Goal: Check status: Verify the current state of an ongoing process or item

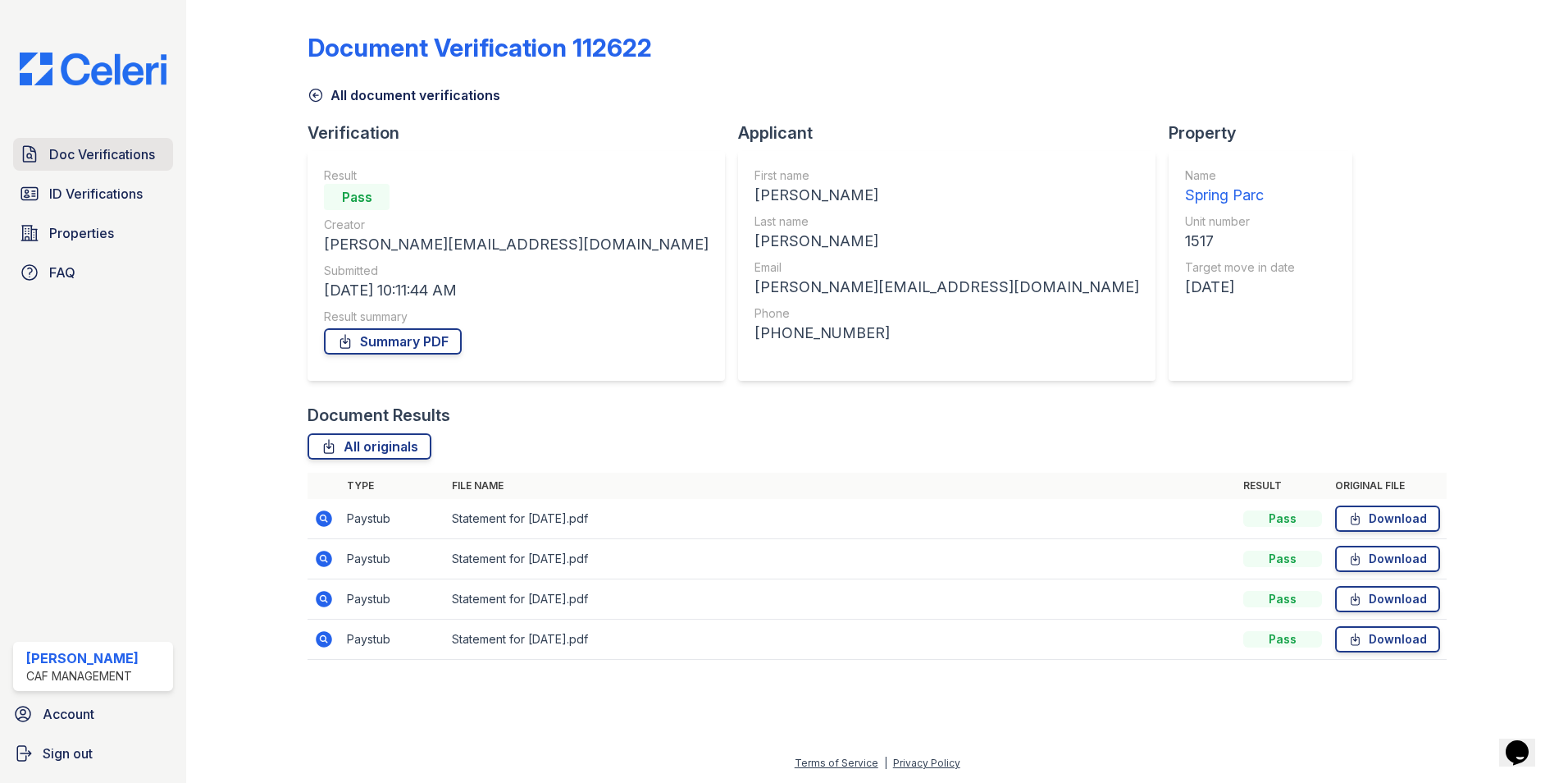
click at [92, 146] on span "Doc Verifications" at bounding box center [102, 154] width 106 height 20
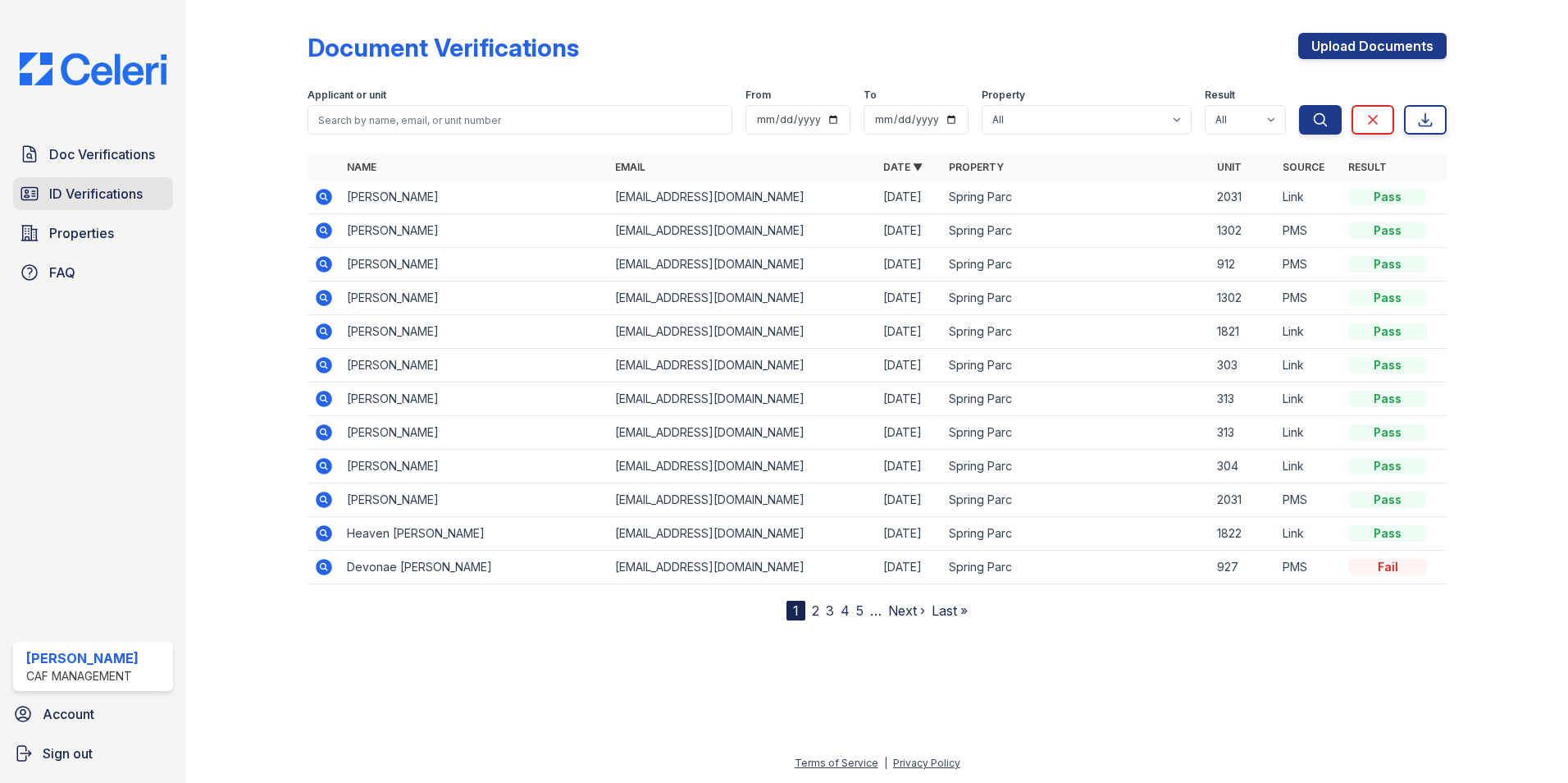
click at [96, 187] on span "ID Verifications" at bounding box center [96, 193] width 94 height 20
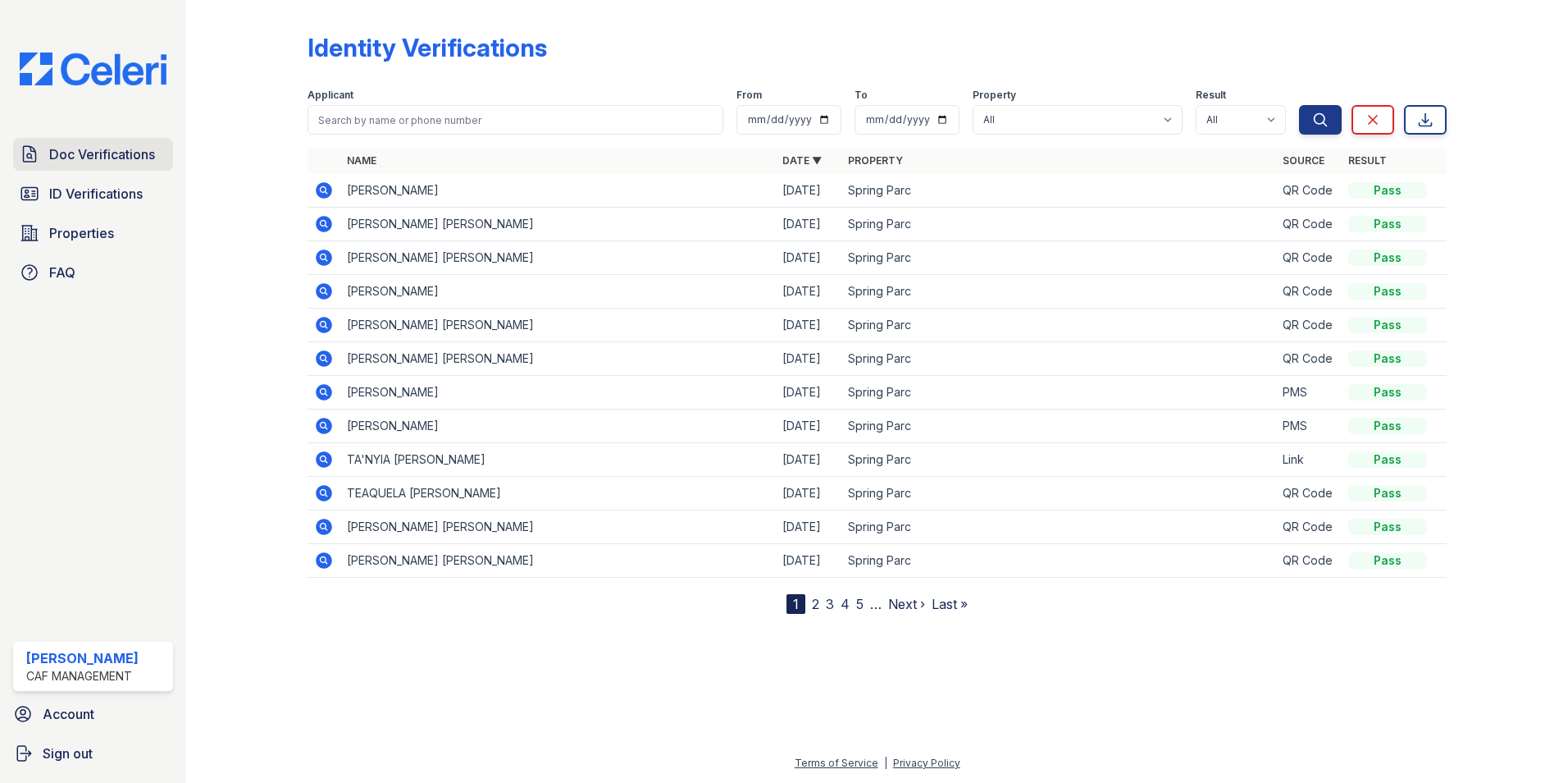
click at [71, 146] on span "Doc Verifications" at bounding box center [102, 154] width 106 height 20
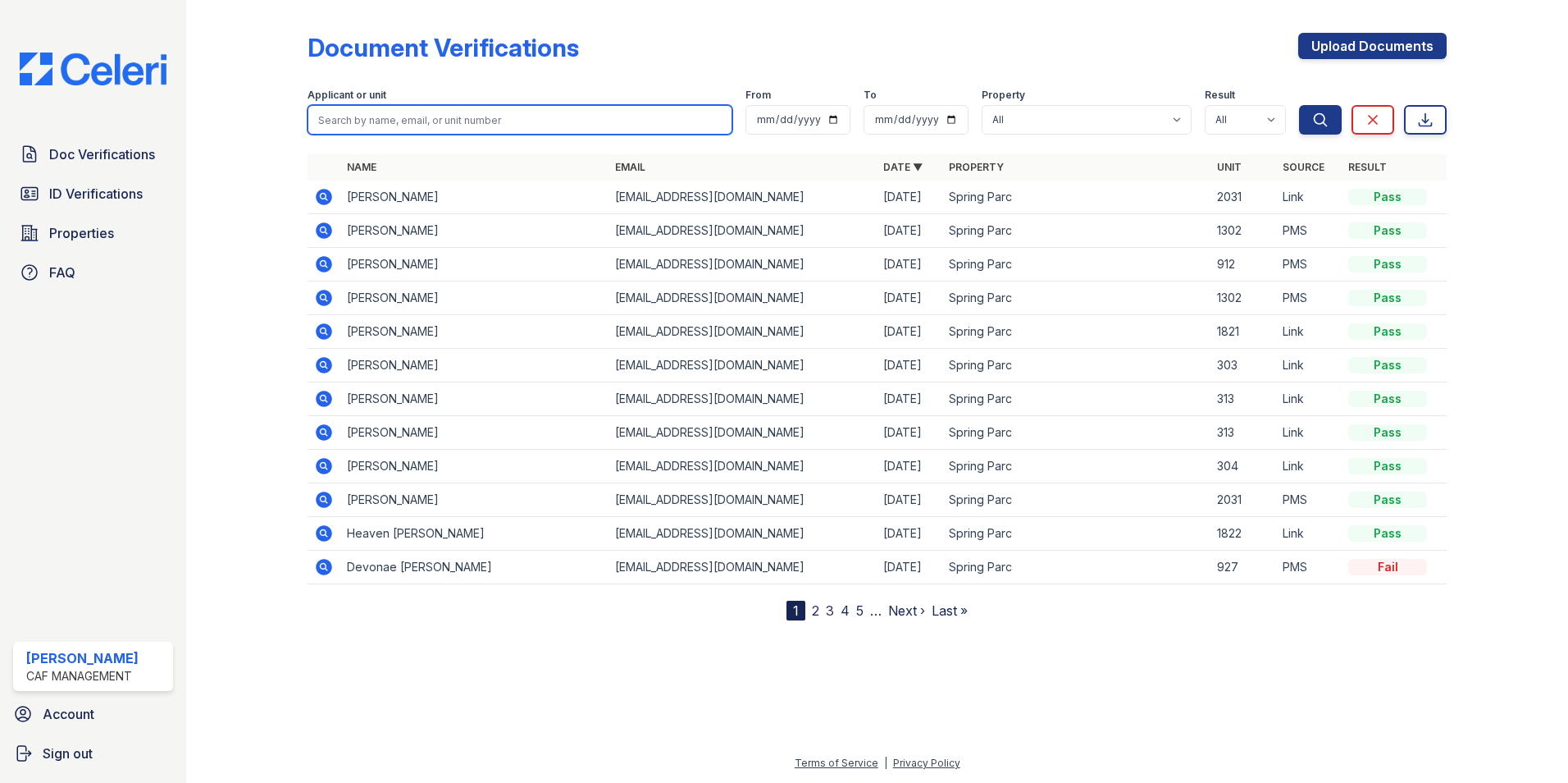
click at [391, 120] on input "search" at bounding box center [519, 120] width 425 height 29
type input "c"
type input "arthur"
click at [1299, 105] on button "Search" at bounding box center [1321, 120] width 43 height 29
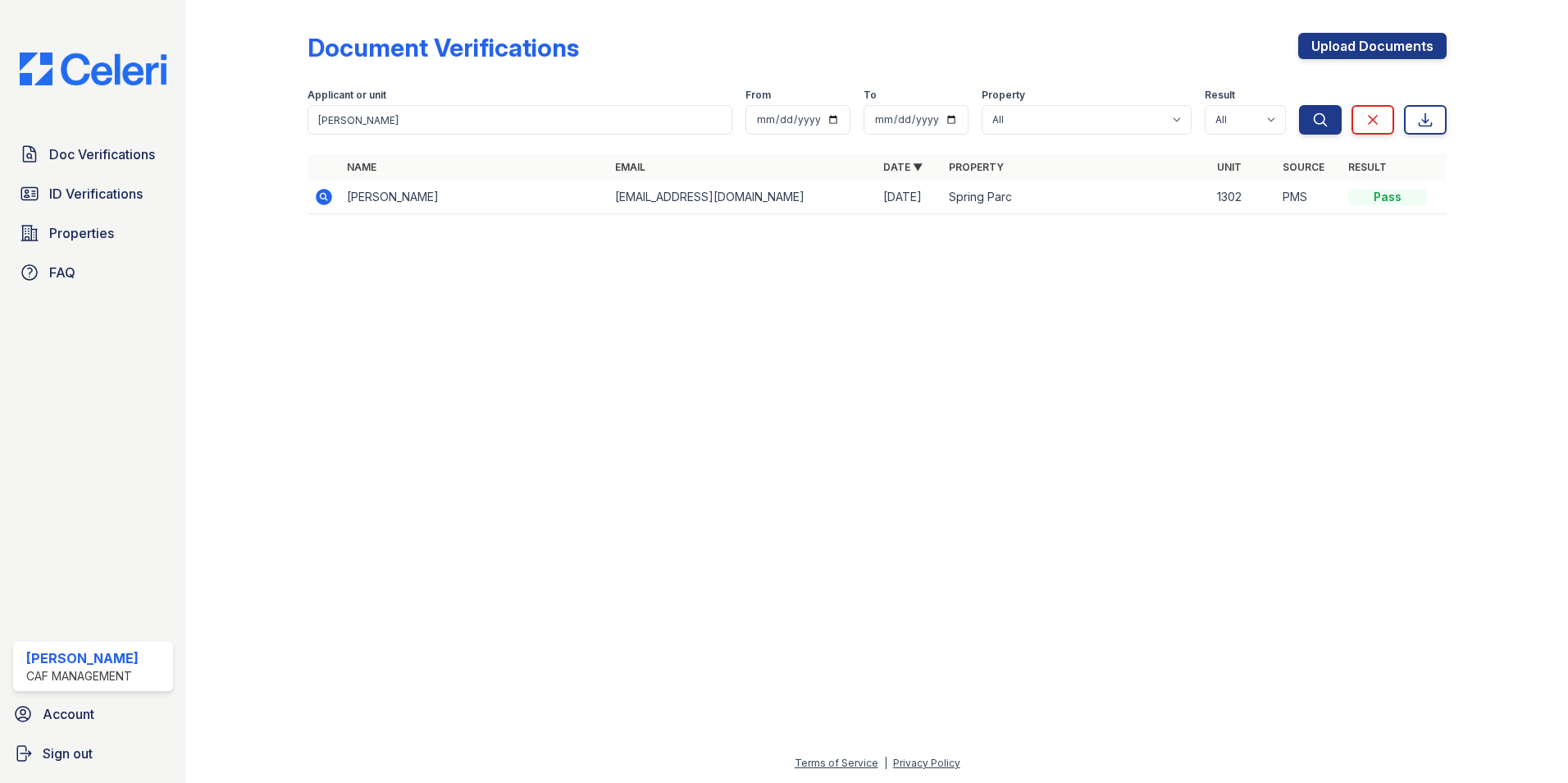
click at [324, 197] on icon at bounding box center [322, 196] width 4 height 4
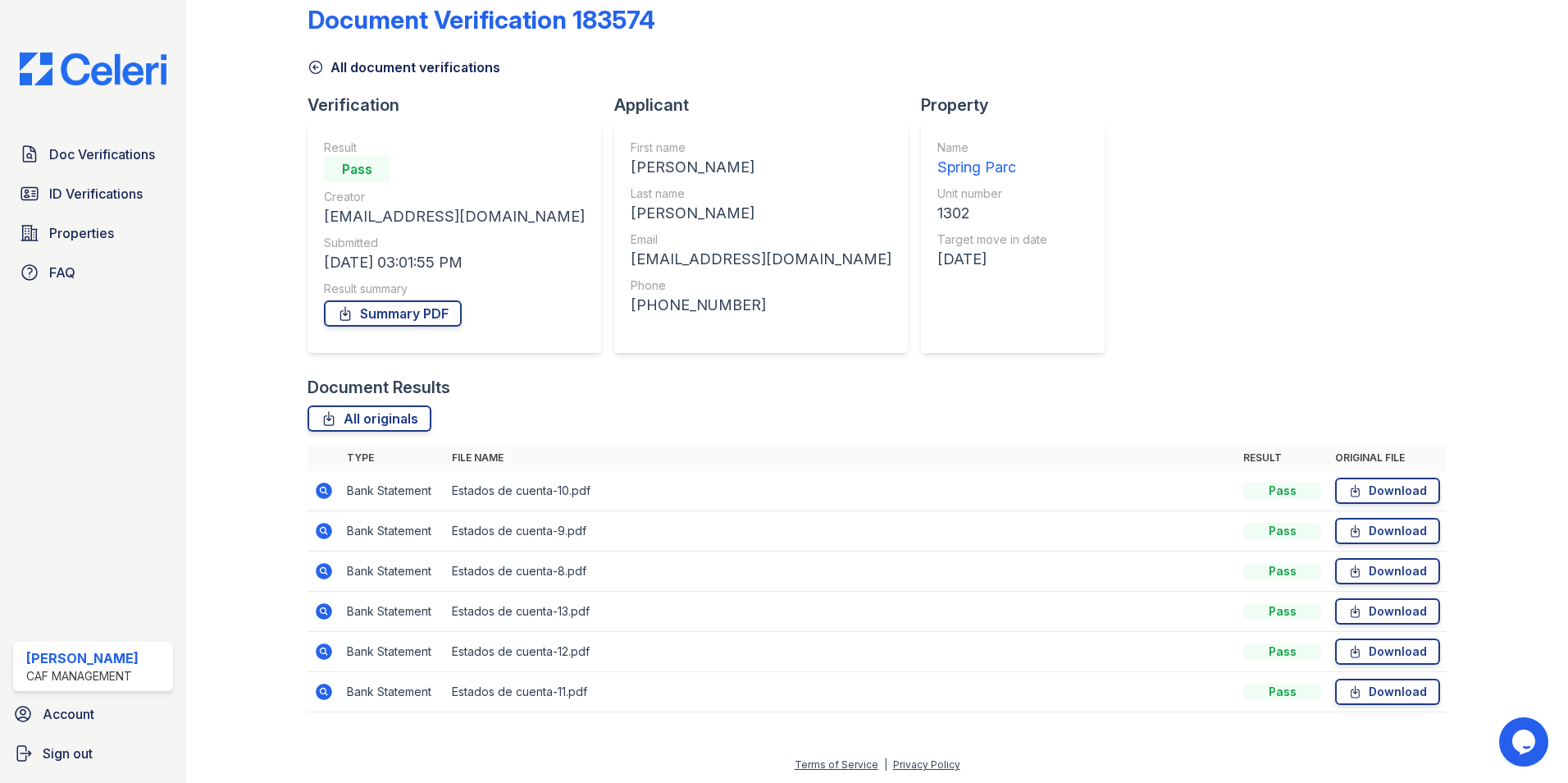
scroll to position [29, 0]
click at [323, 488] on icon at bounding box center [322, 488] width 4 height 4
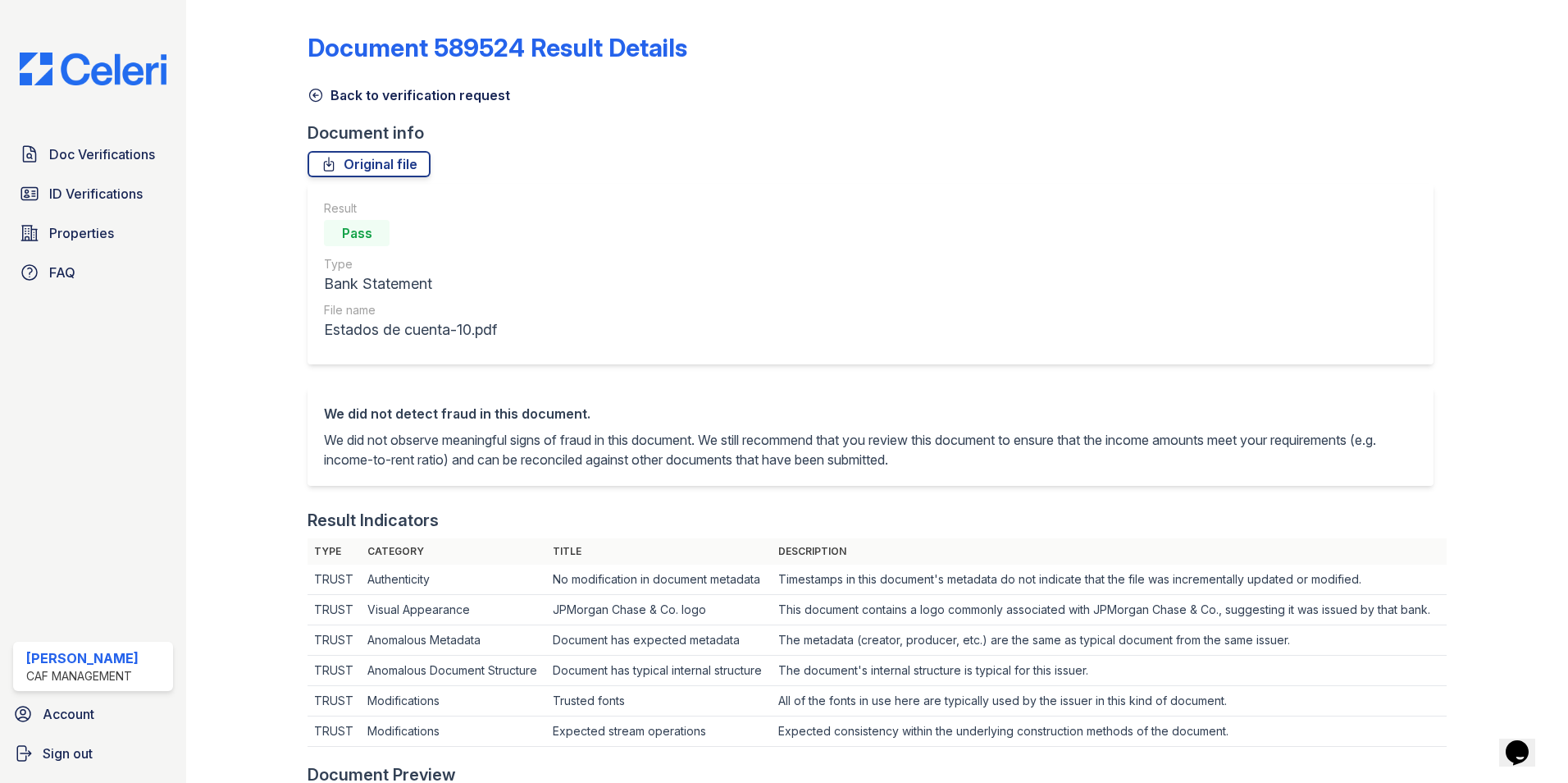
click at [321, 94] on icon at bounding box center [316, 96] width 12 height 12
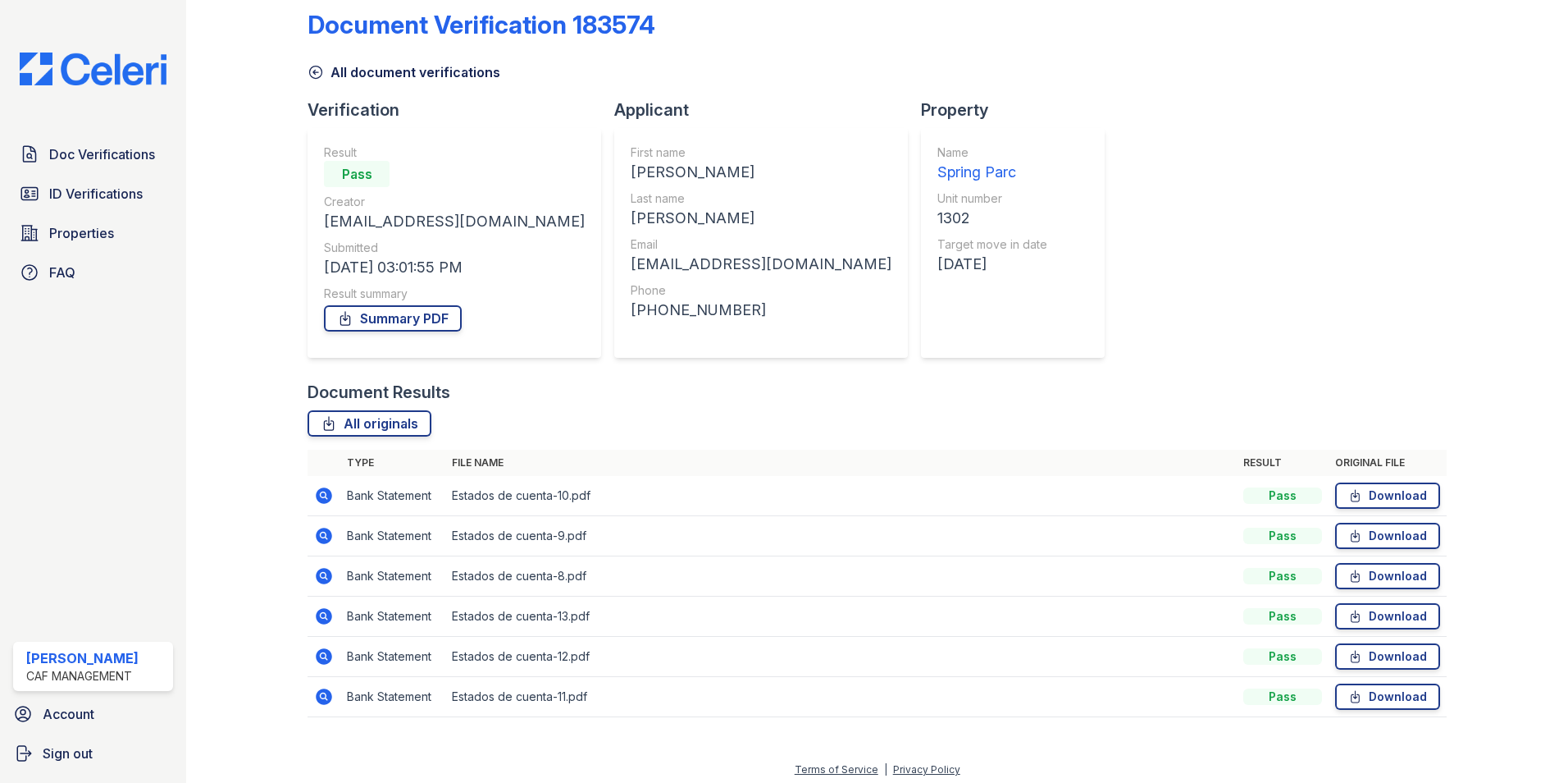
scroll to position [29, 0]
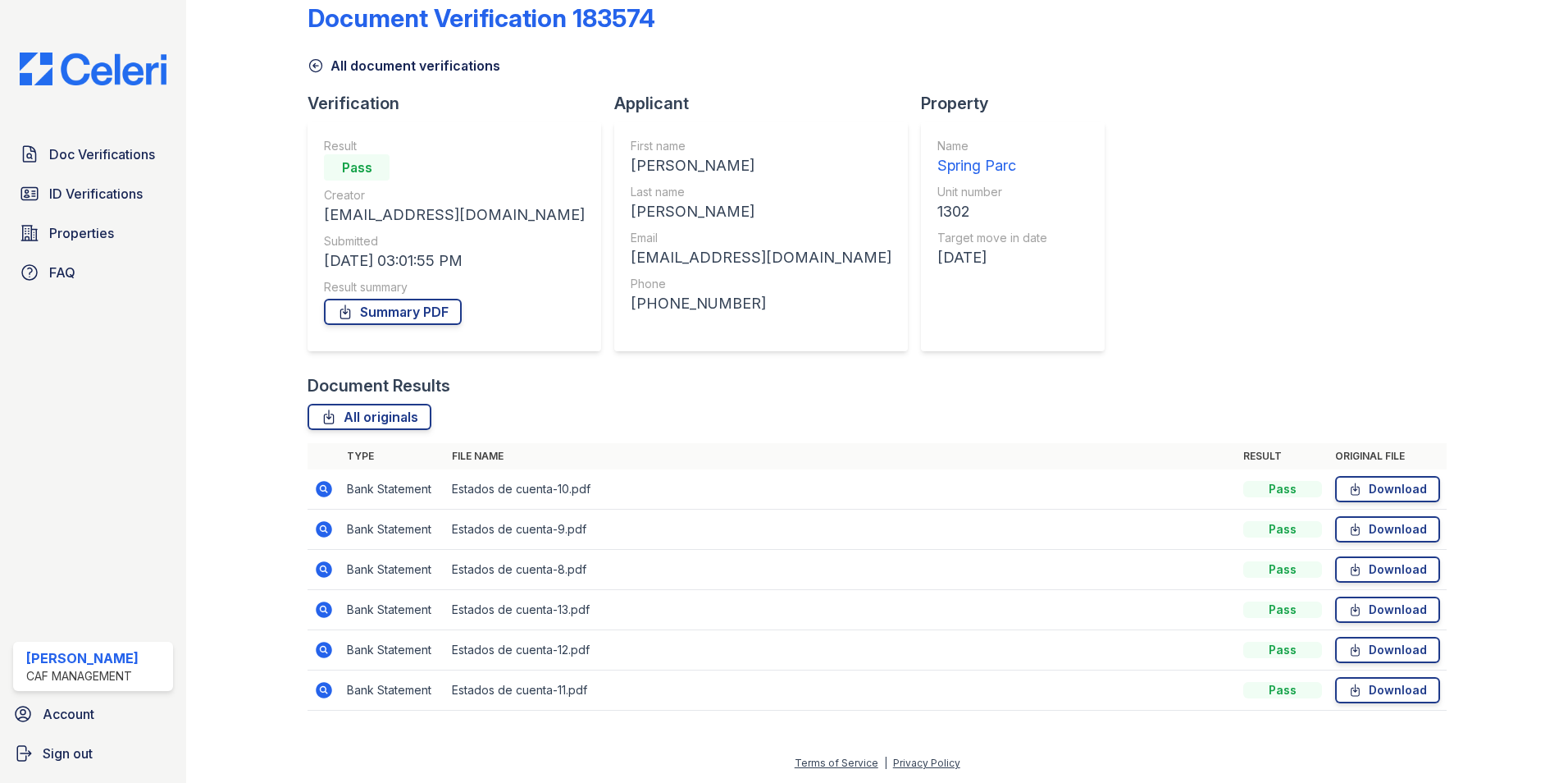
click at [319, 525] on icon at bounding box center [324, 529] width 16 height 16
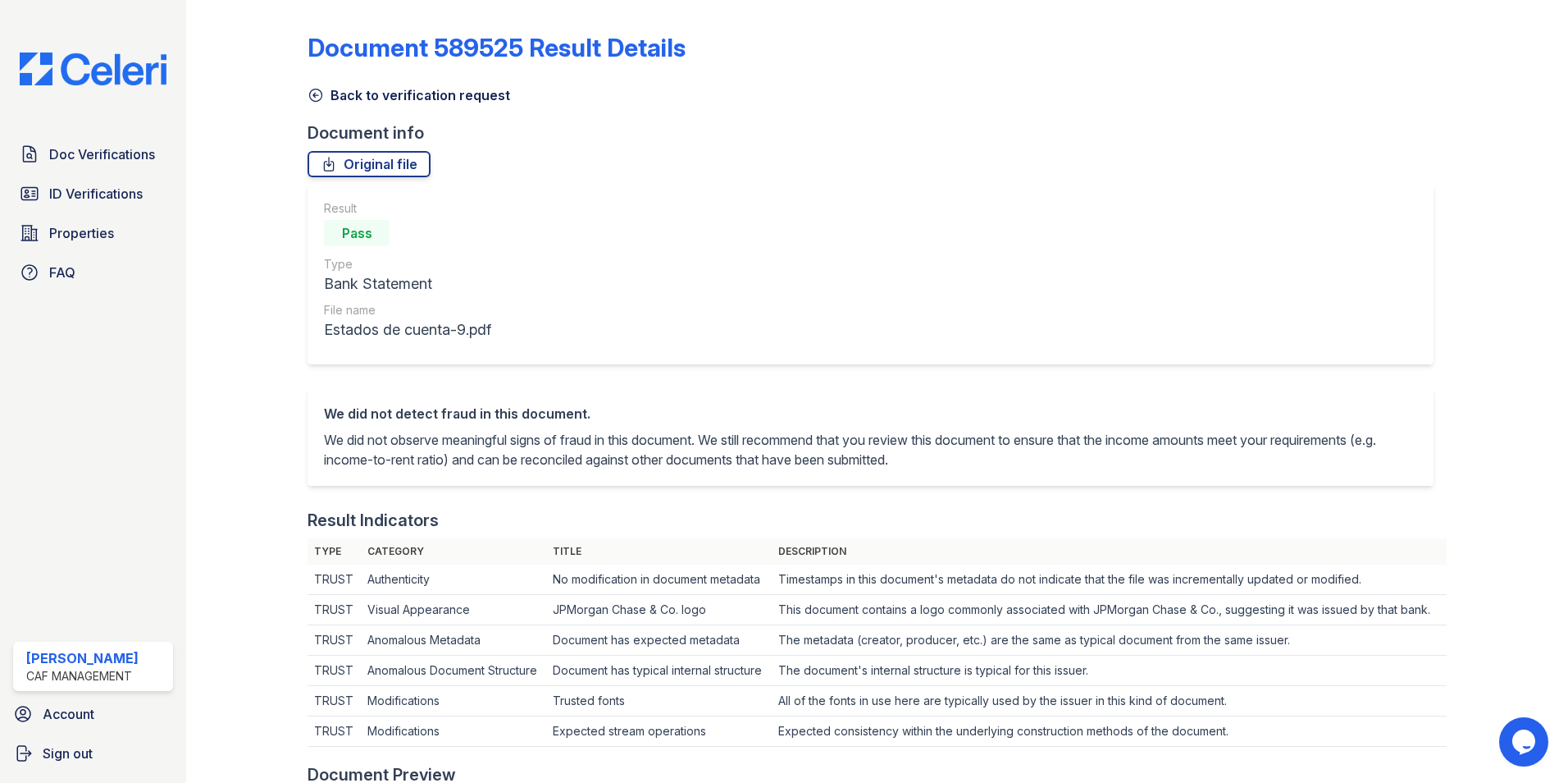
click at [313, 95] on icon at bounding box center [316, 96] width 12 height 12
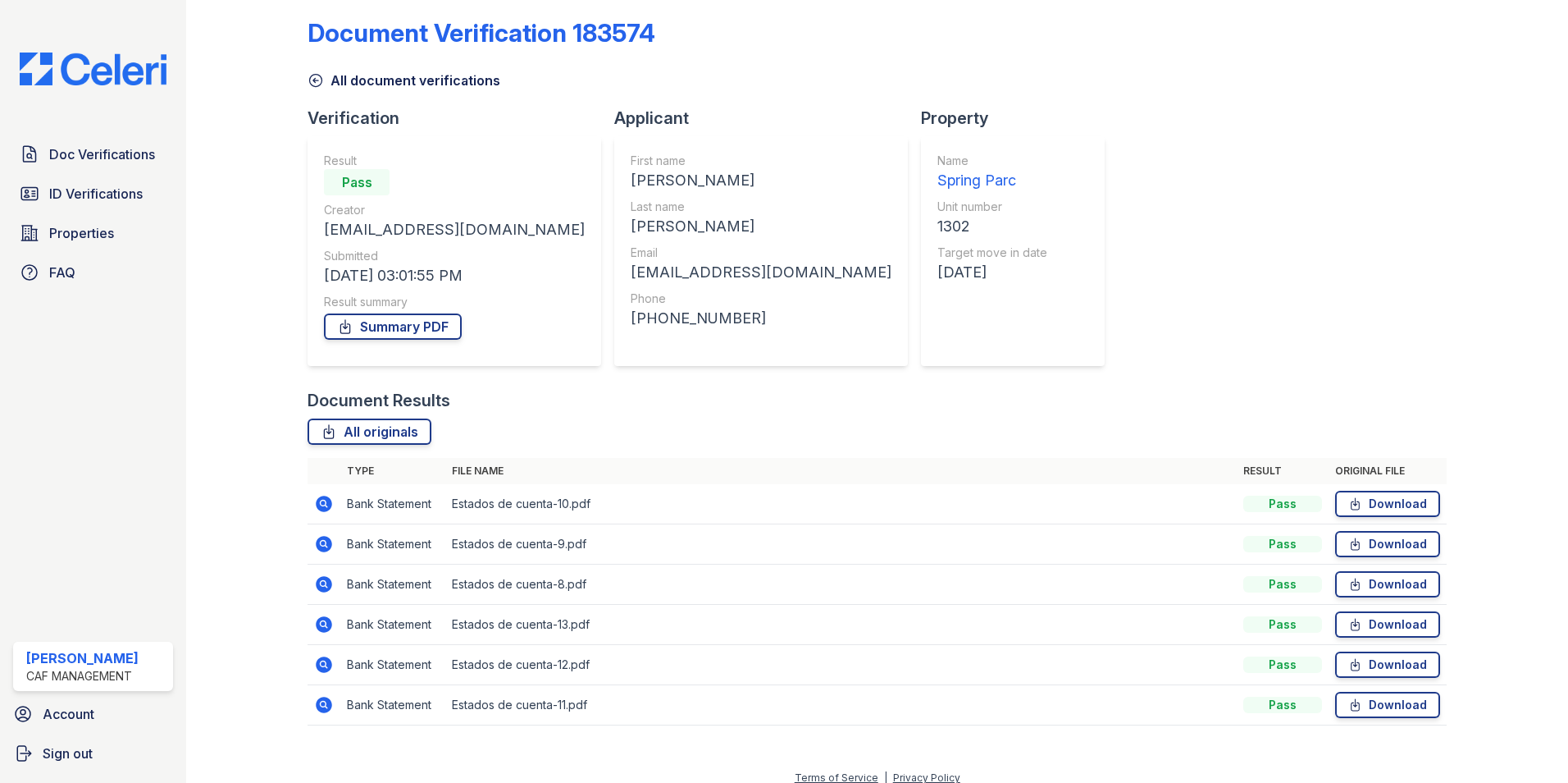
scroll to position [29, 0]
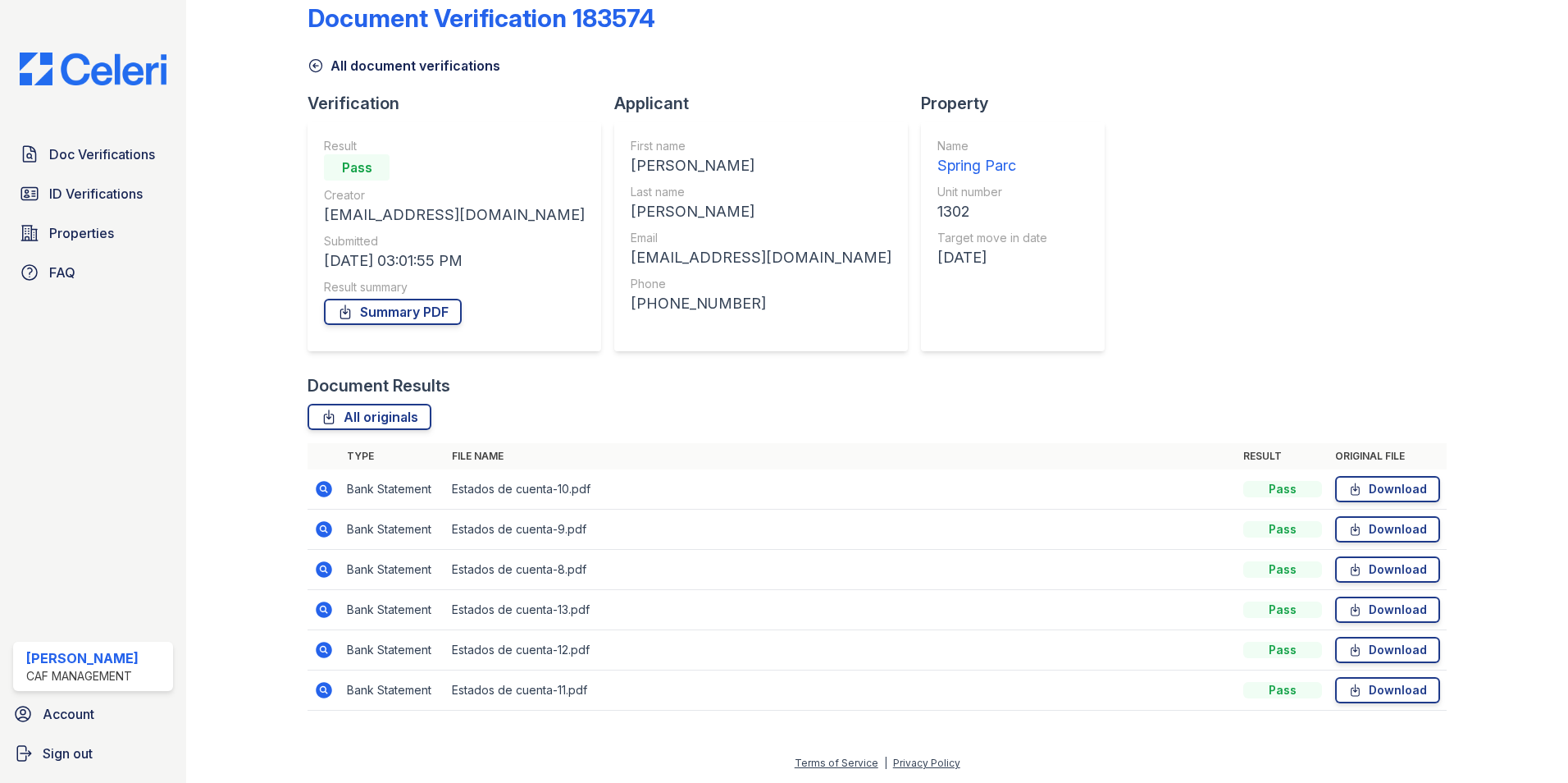
click at [326, 563] on icon at bounding box center [324, 569] width 16 height 16
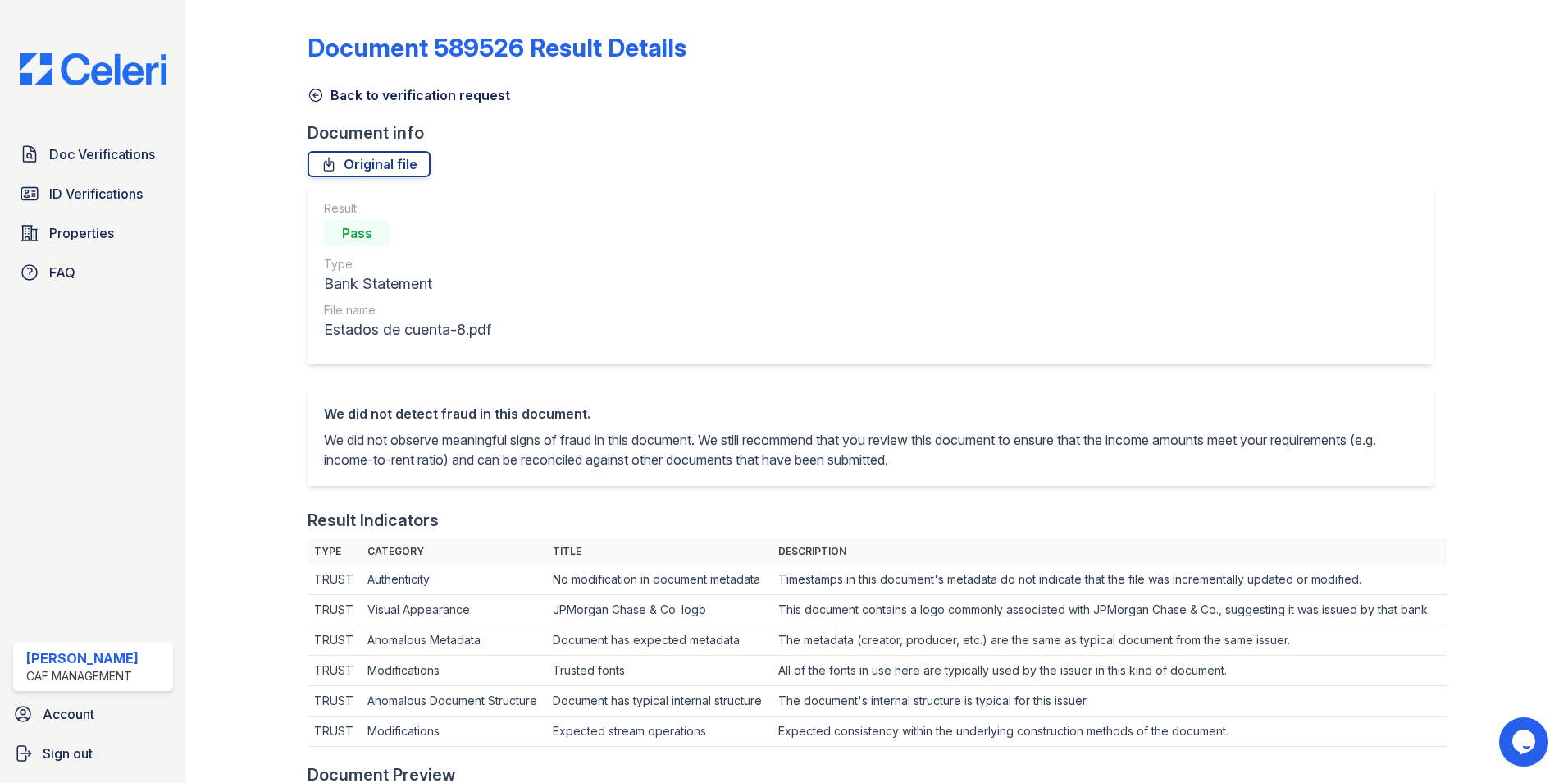
click at [306, 93] on div at bounding box center [260, 791] width 95 height 1569
click at [310, 93] on icon at bounding box center [316, 96] width 12 height 12
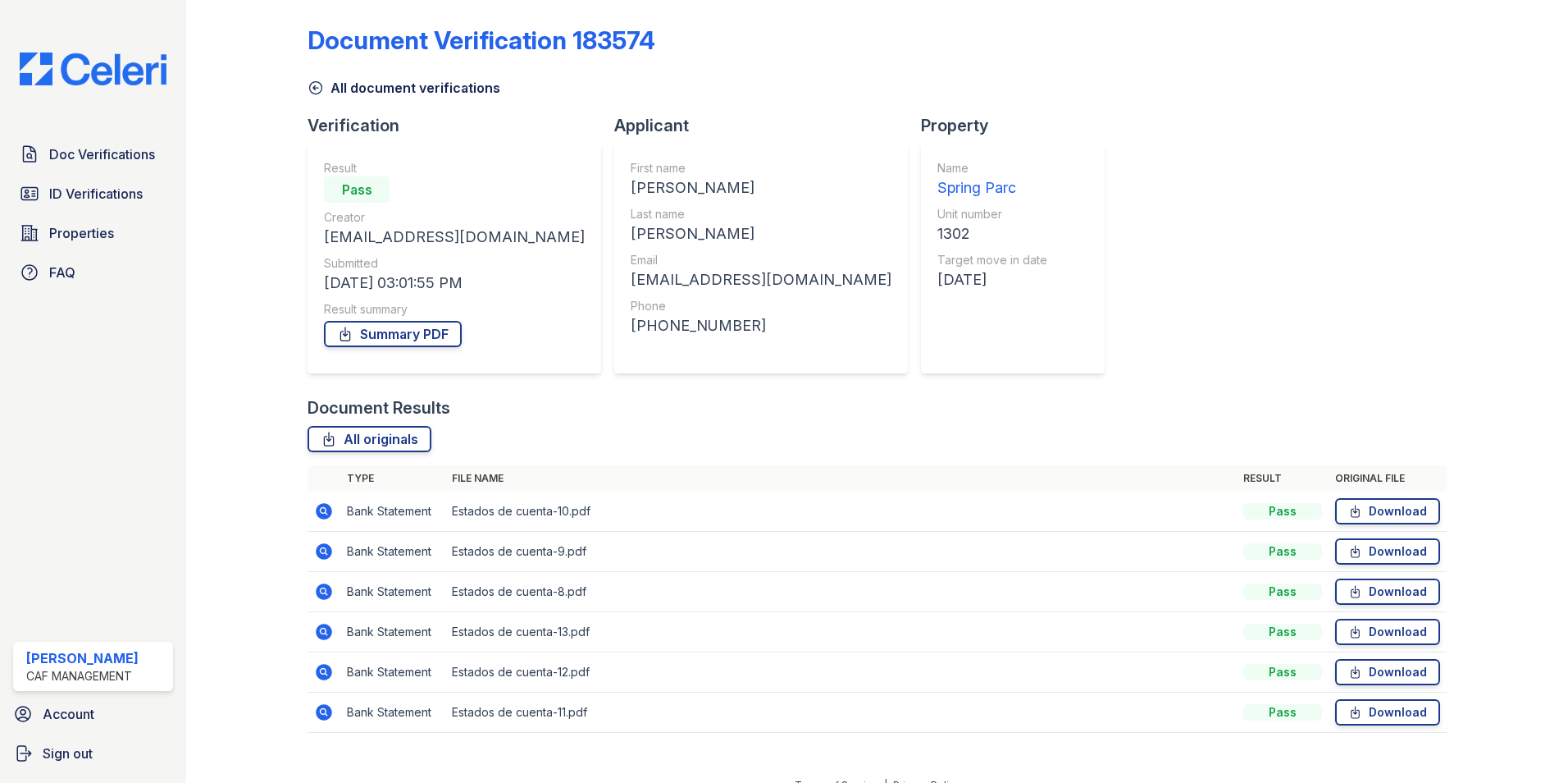
scroll to position [29, 0]
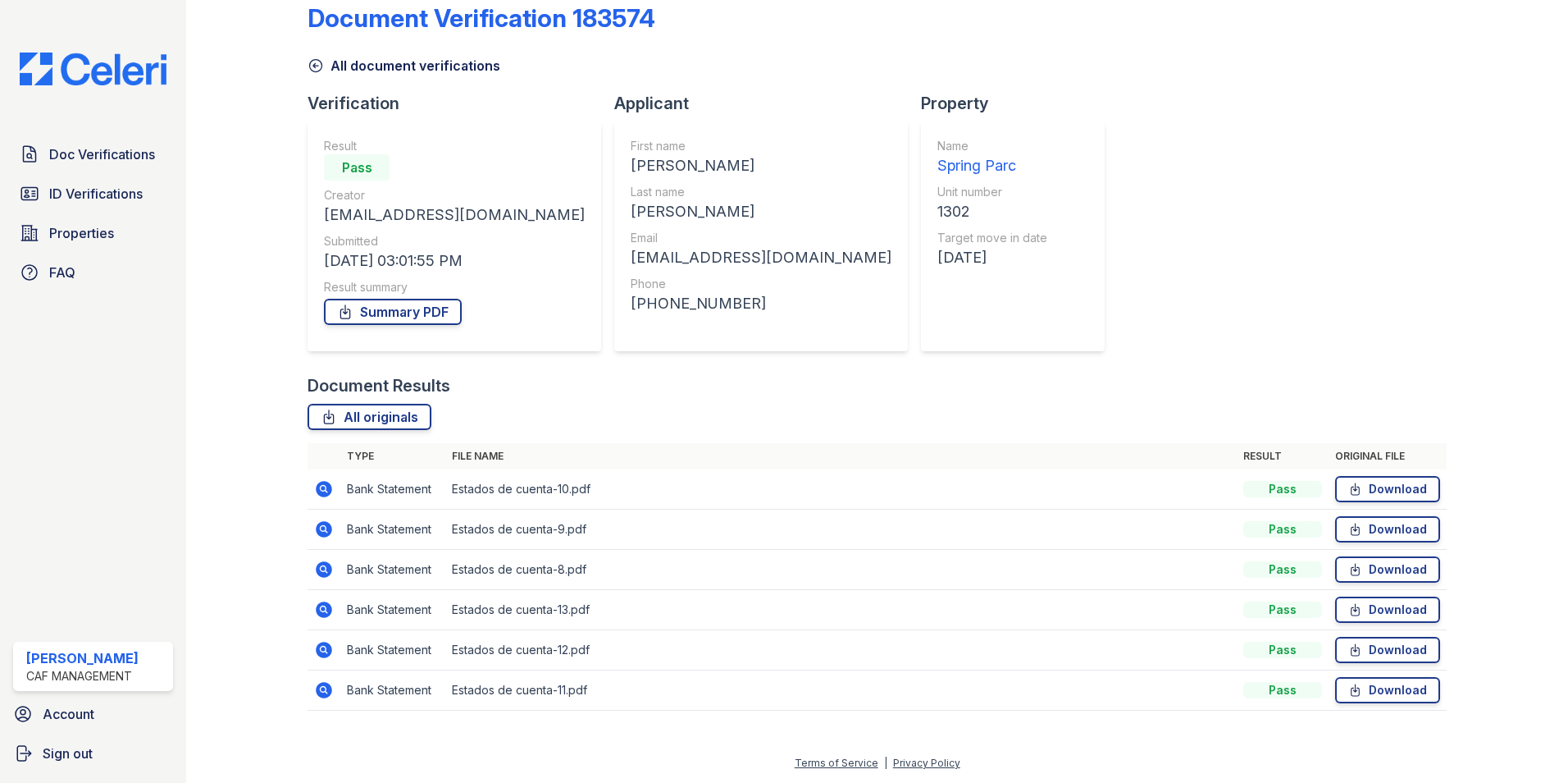
click at [327, 612] on icon at bounding box center [324, 609] width 16 height 16
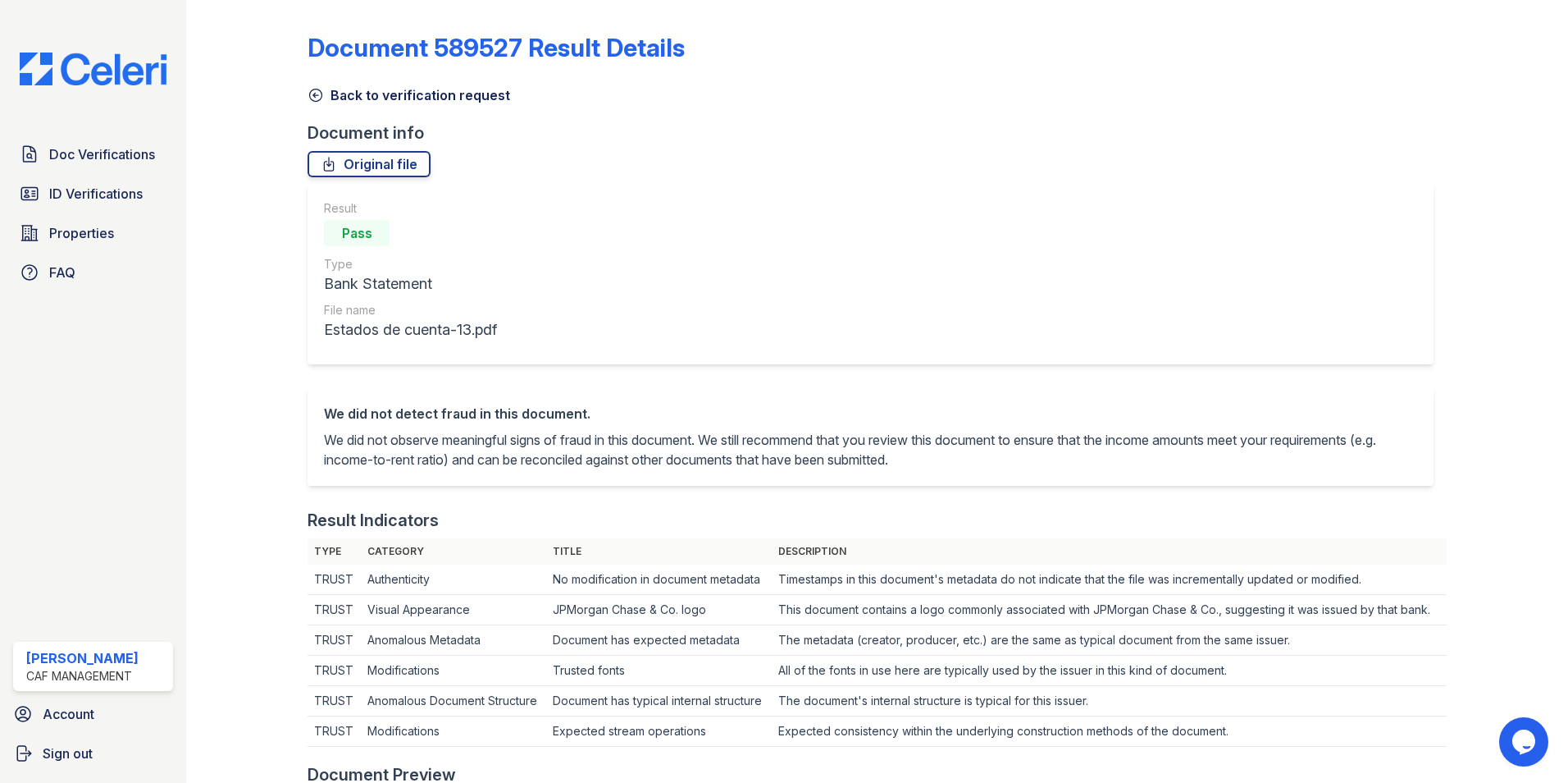
click at [319, 95] on icon at bounding box center [315, 95] width 16 height 16
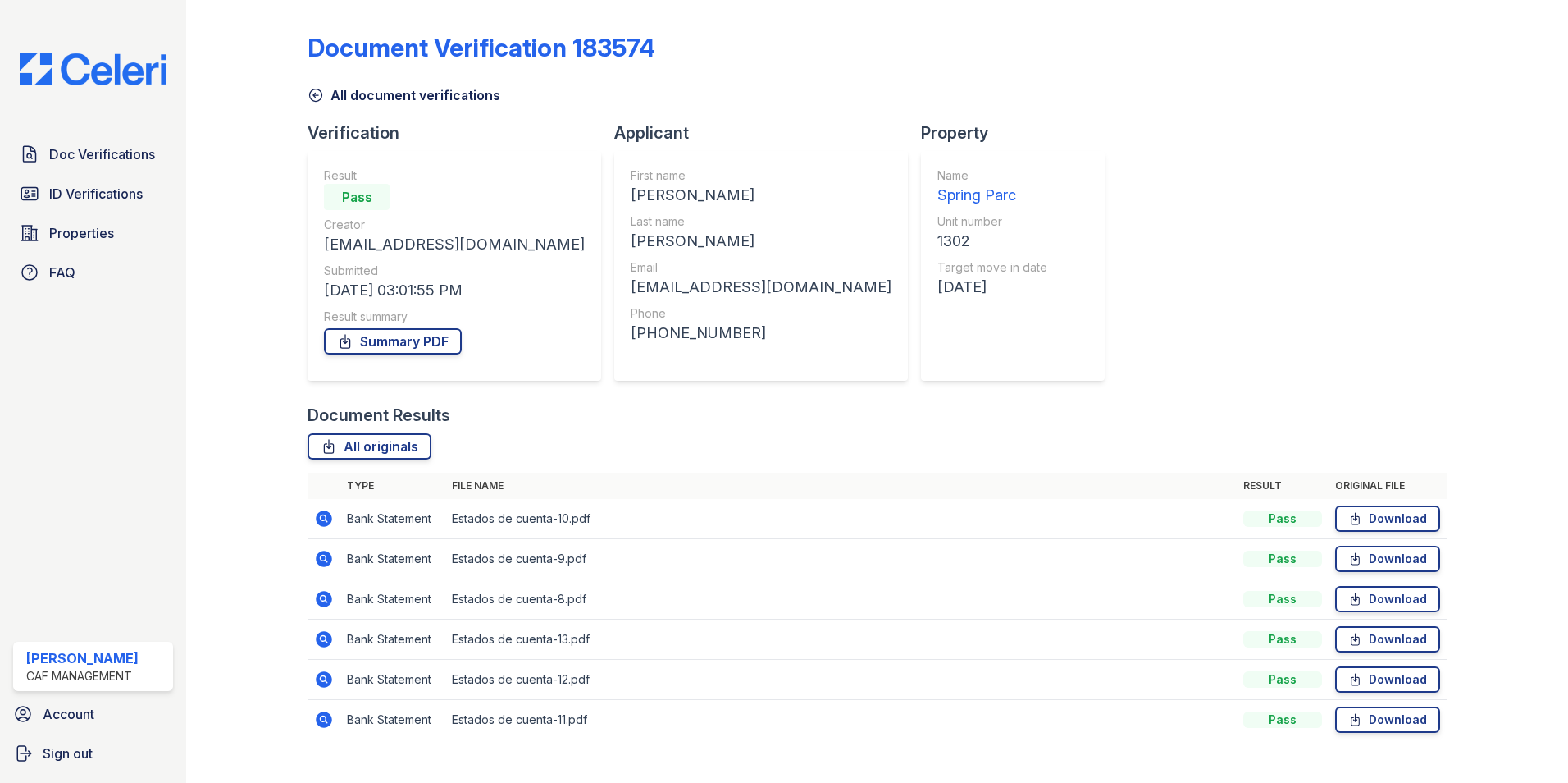
click at [330, 686] on icon at bounding box center [324, 679] width 20 height 20
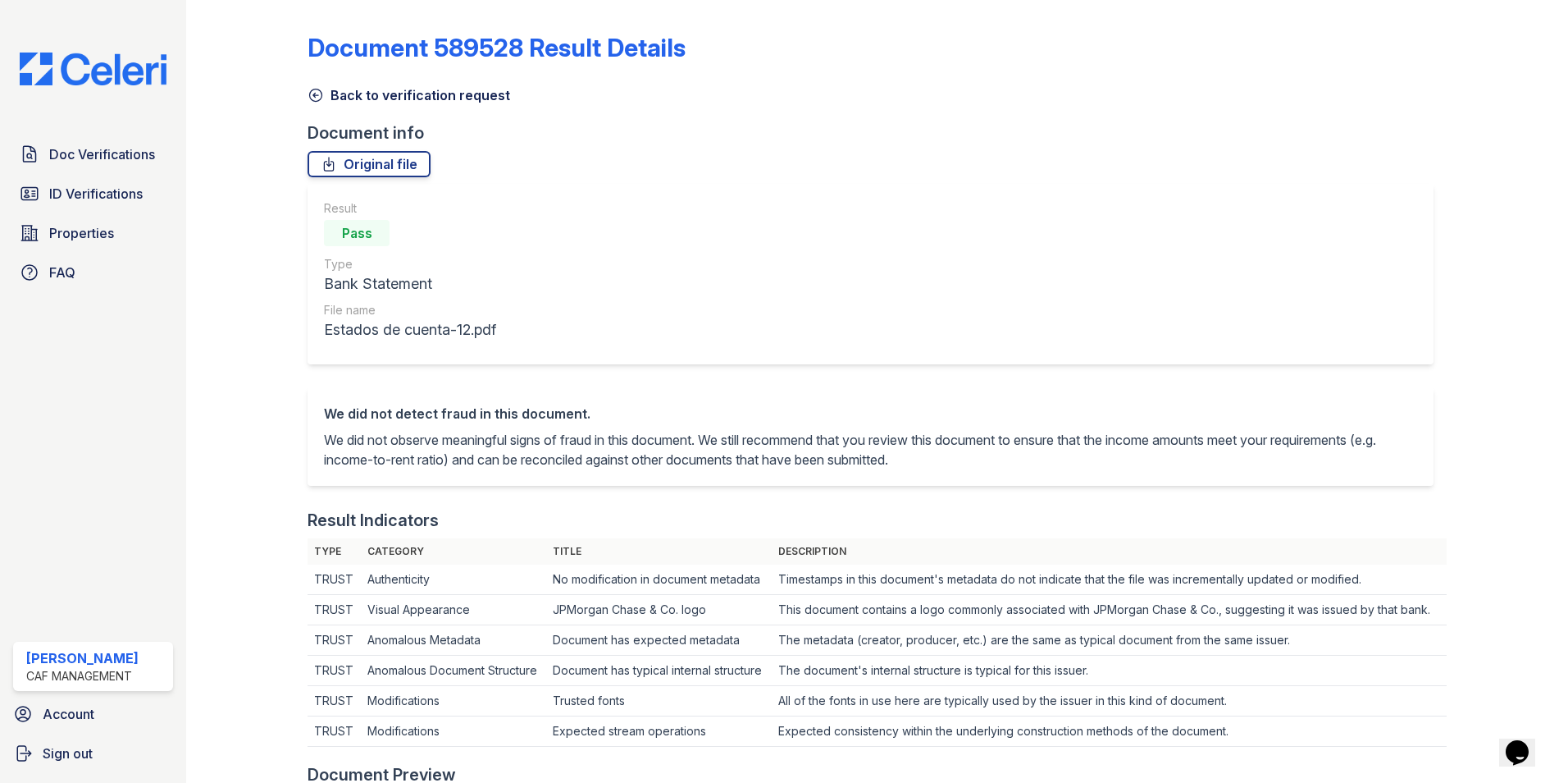
click at [320, 95] on icon at bounding box center [316, 96] width 12 height 12
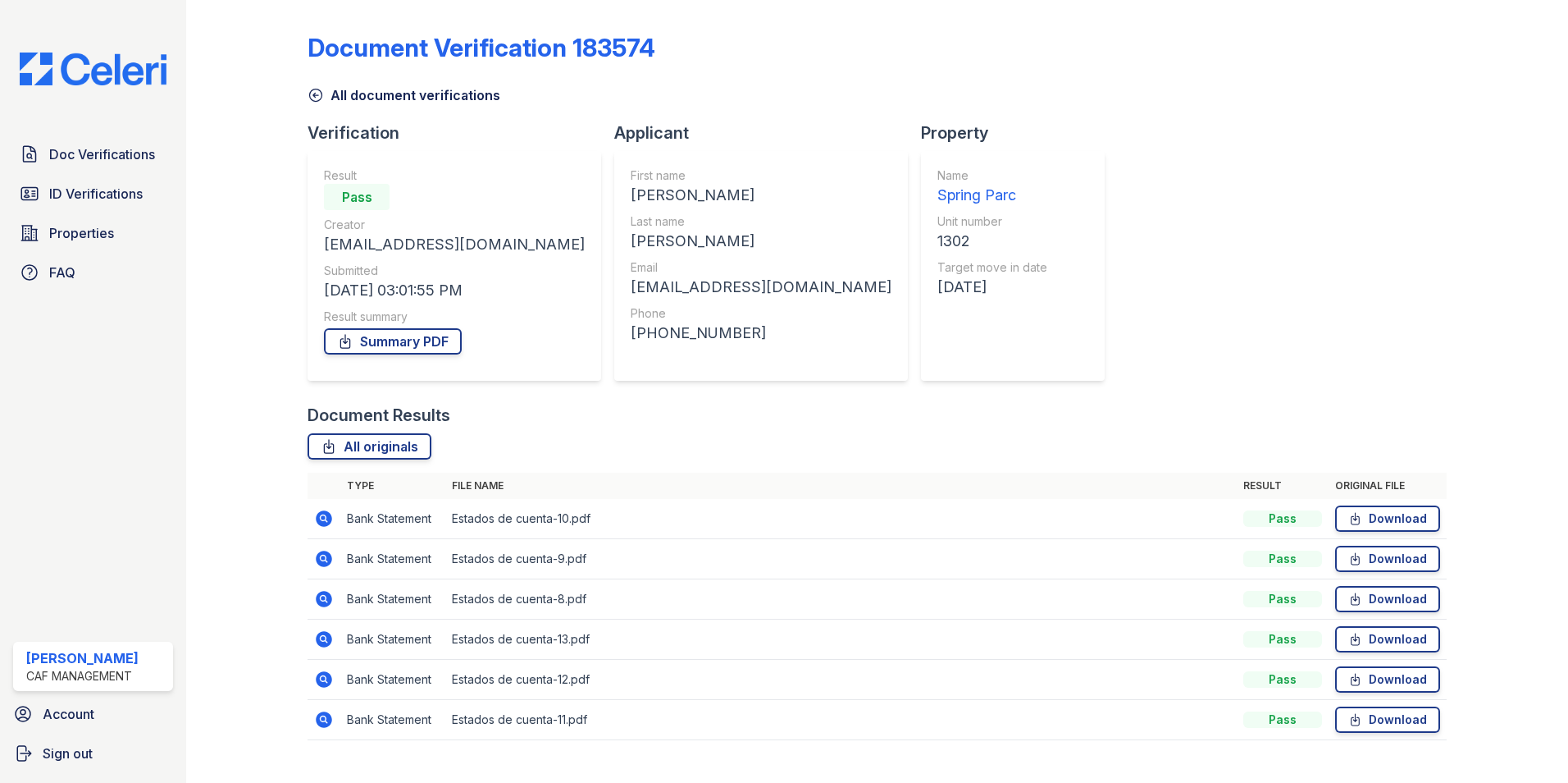
click at [327, 718] on icon at bounding box center [324, 719] width 16 height 16
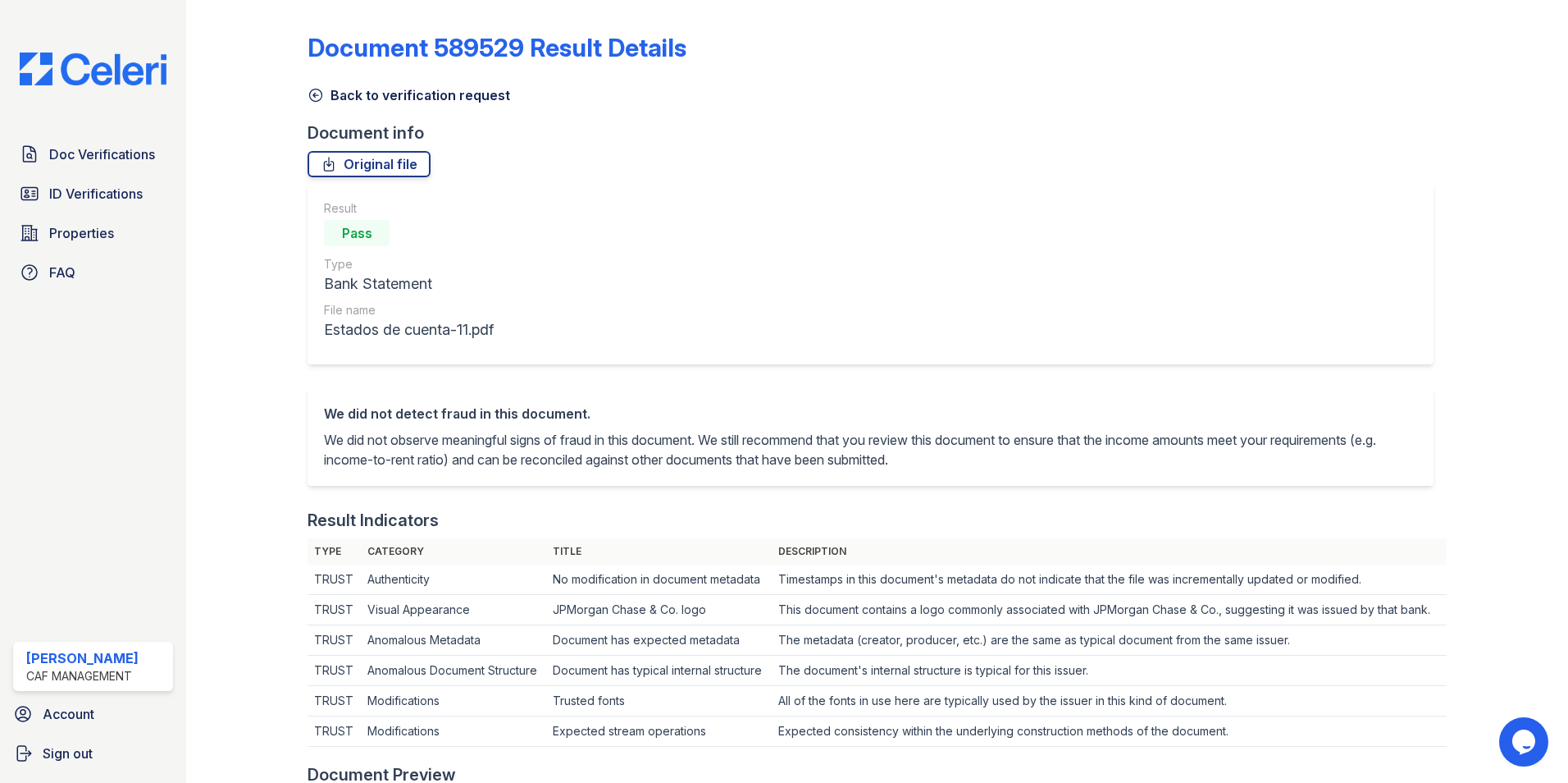
click at [320, 99] on icon at bounding box center [315, 95] width 16 height 16
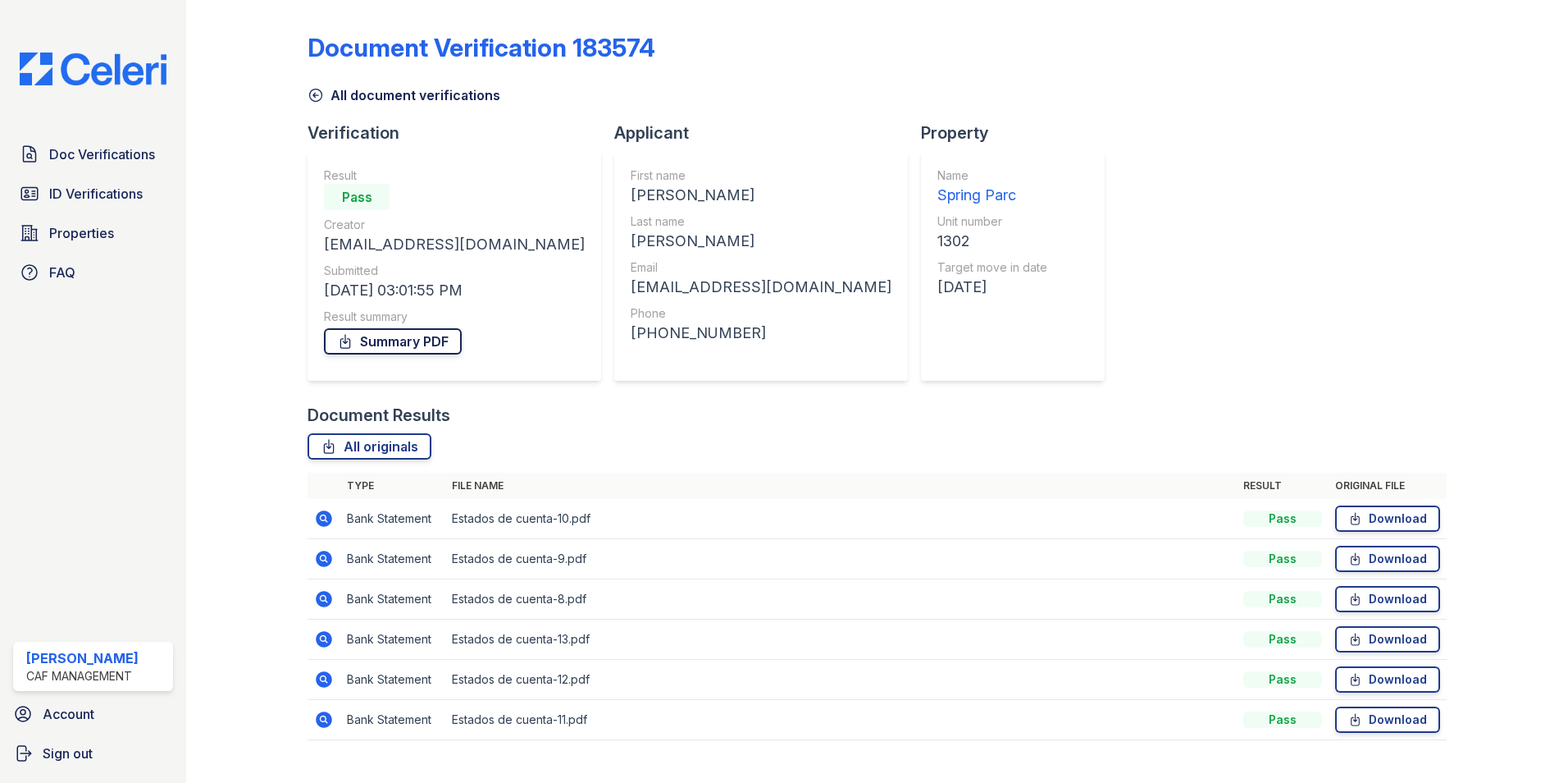
click at [394, 339] on link "Summary PDF" at bounding box center [393, 341] width 138 height 26
click at [87, 187] on span "ID Verifications" at bounding box center [96, 193] width 94 height 20
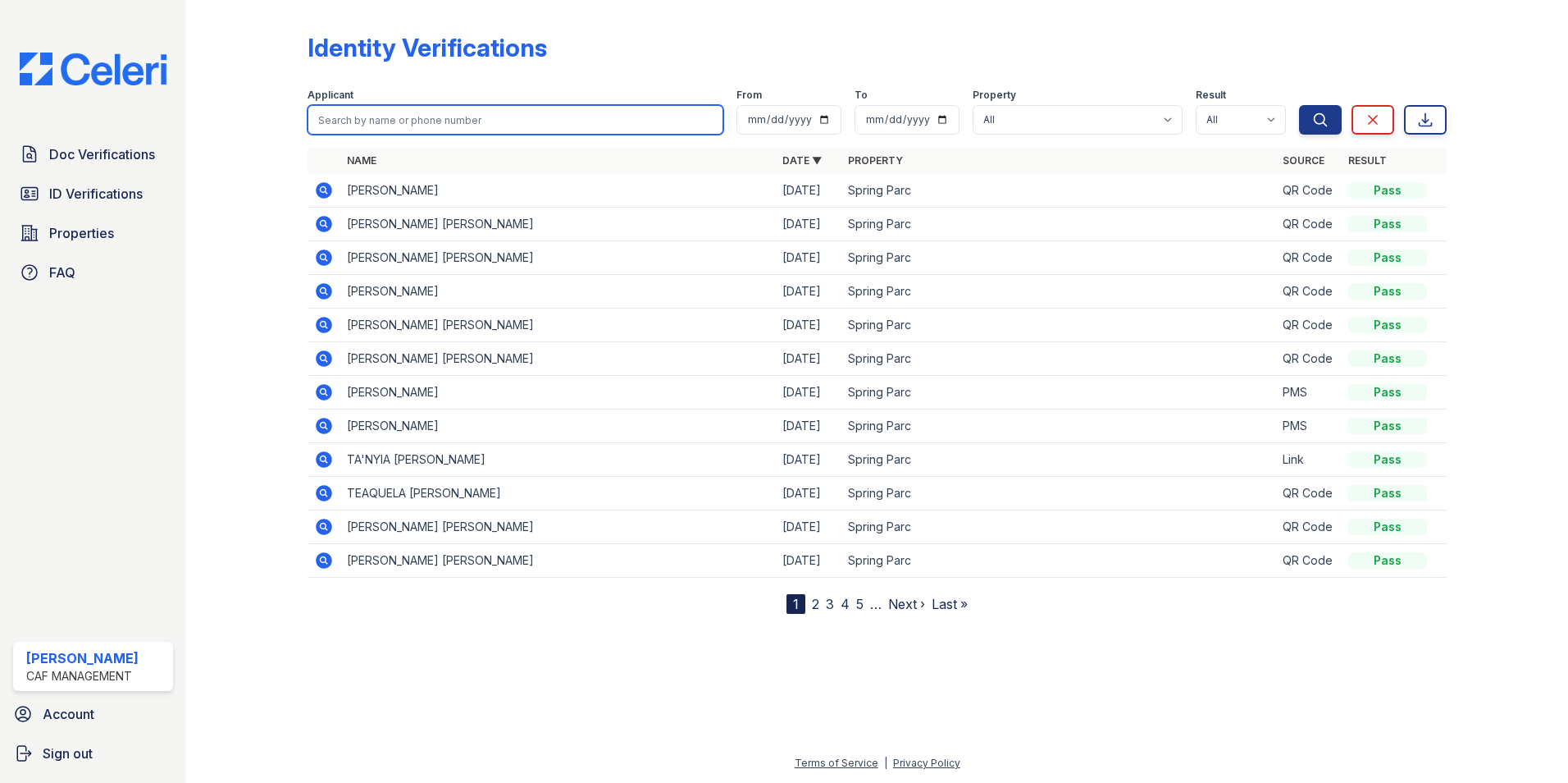
click at [394, 118] on input "search" at bounding box center [515, 120] width 416 height 29
type input "arthur"
click at [1299, 105] on button "Search" at bounding box center [1321, 120] width 43 height 29
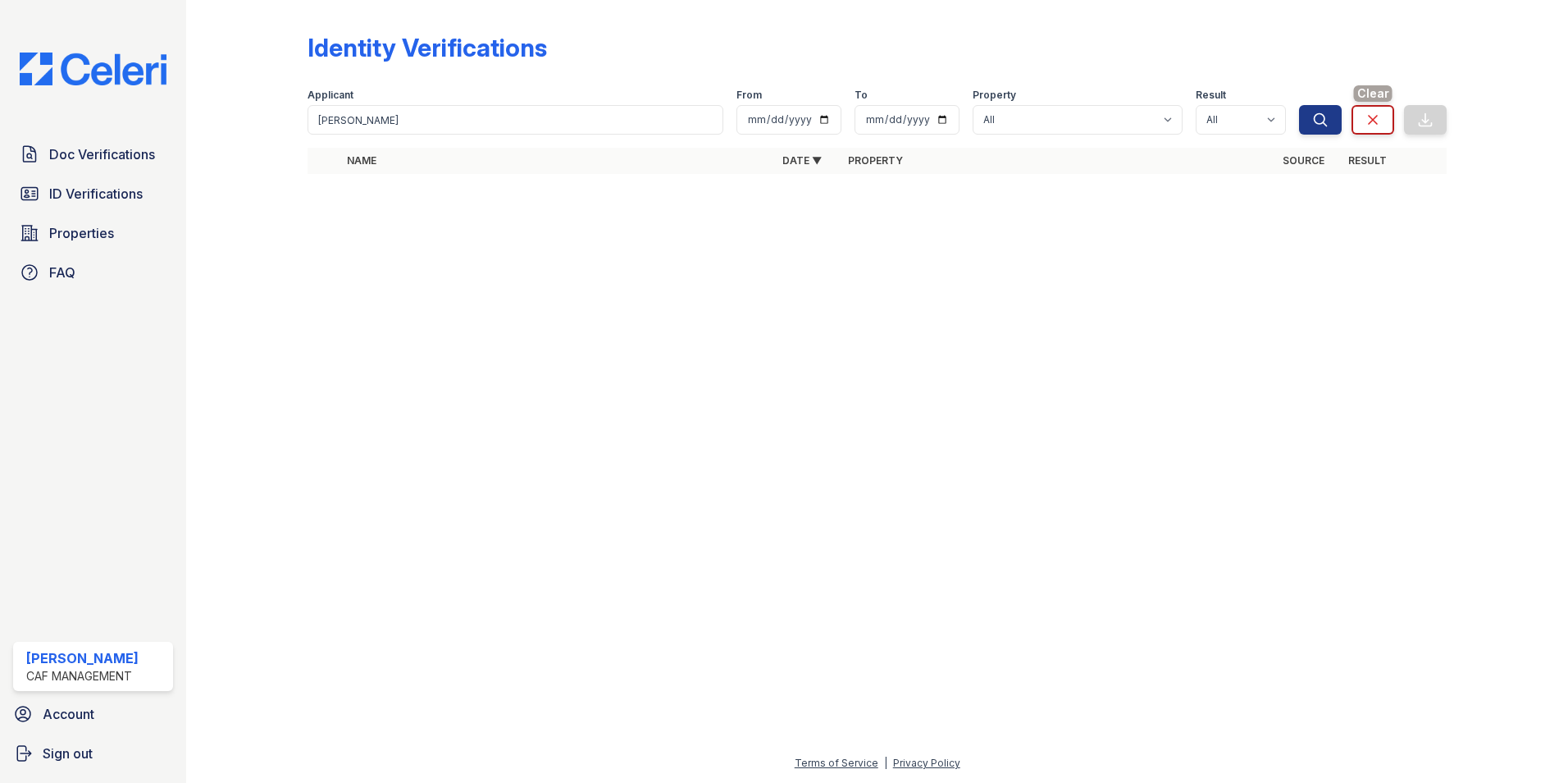
click at [1379, 123] on icon at bounding box center [1373, 120] width 16 height 16
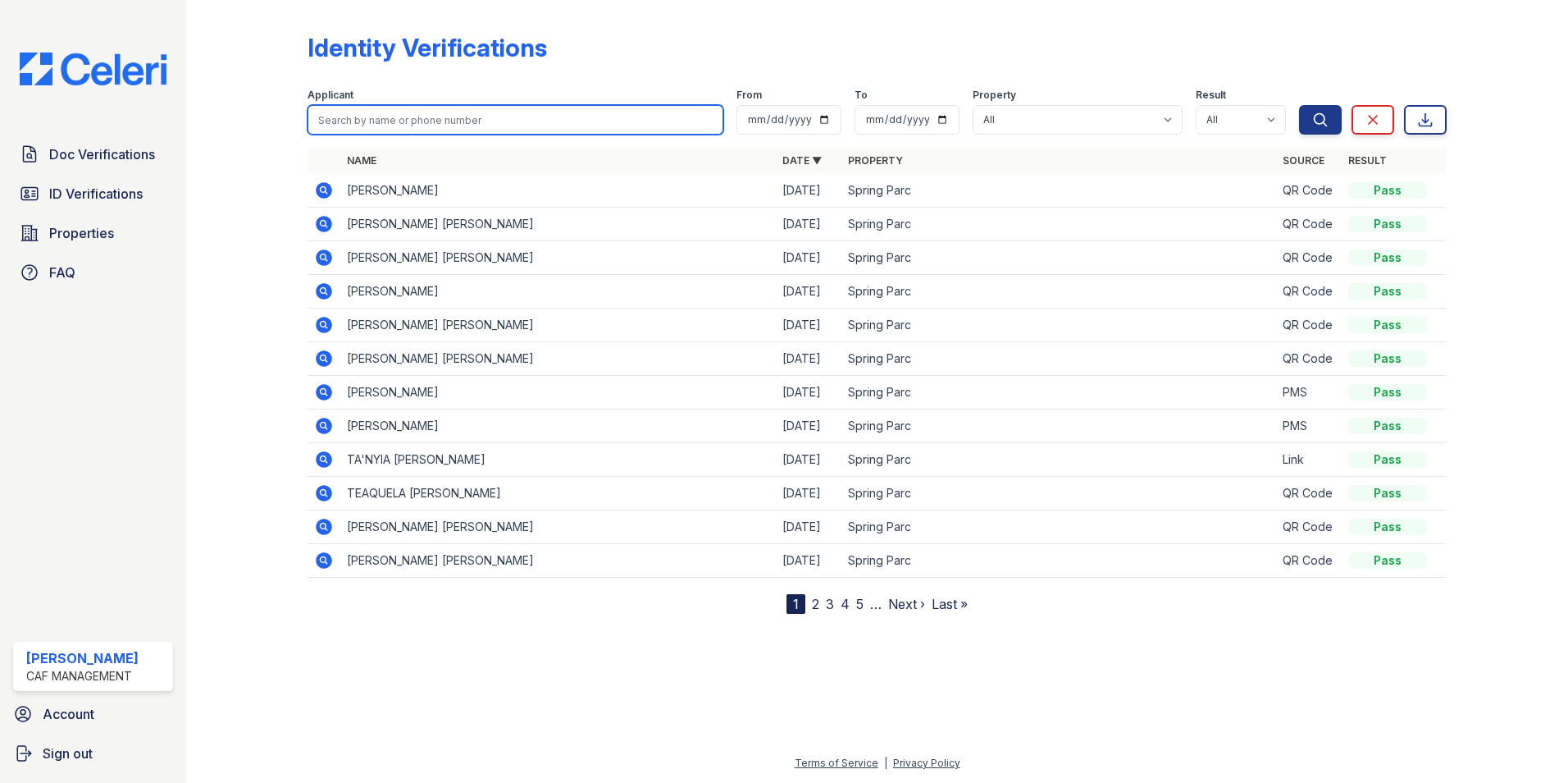
click at [418, 112] on input "search" at bounding box center [515, 120] width 416 height 29
type input "cardenas"
click at [1299, 105] on button "Search" at bounding box center [1321, 120] width 43 height 29
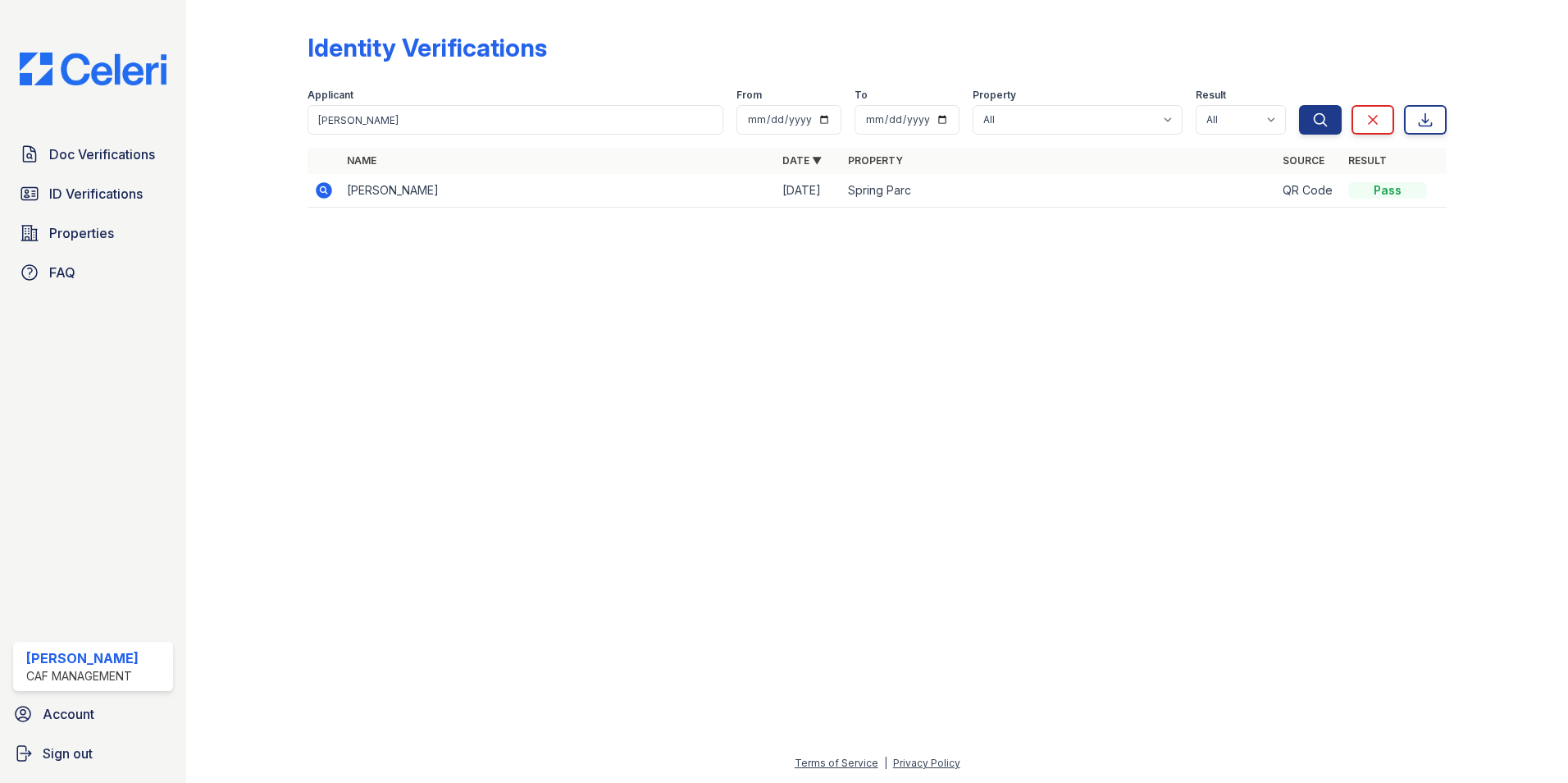
click at [325, 191] on icon at bounding box center [324, 190] width 20 height 20
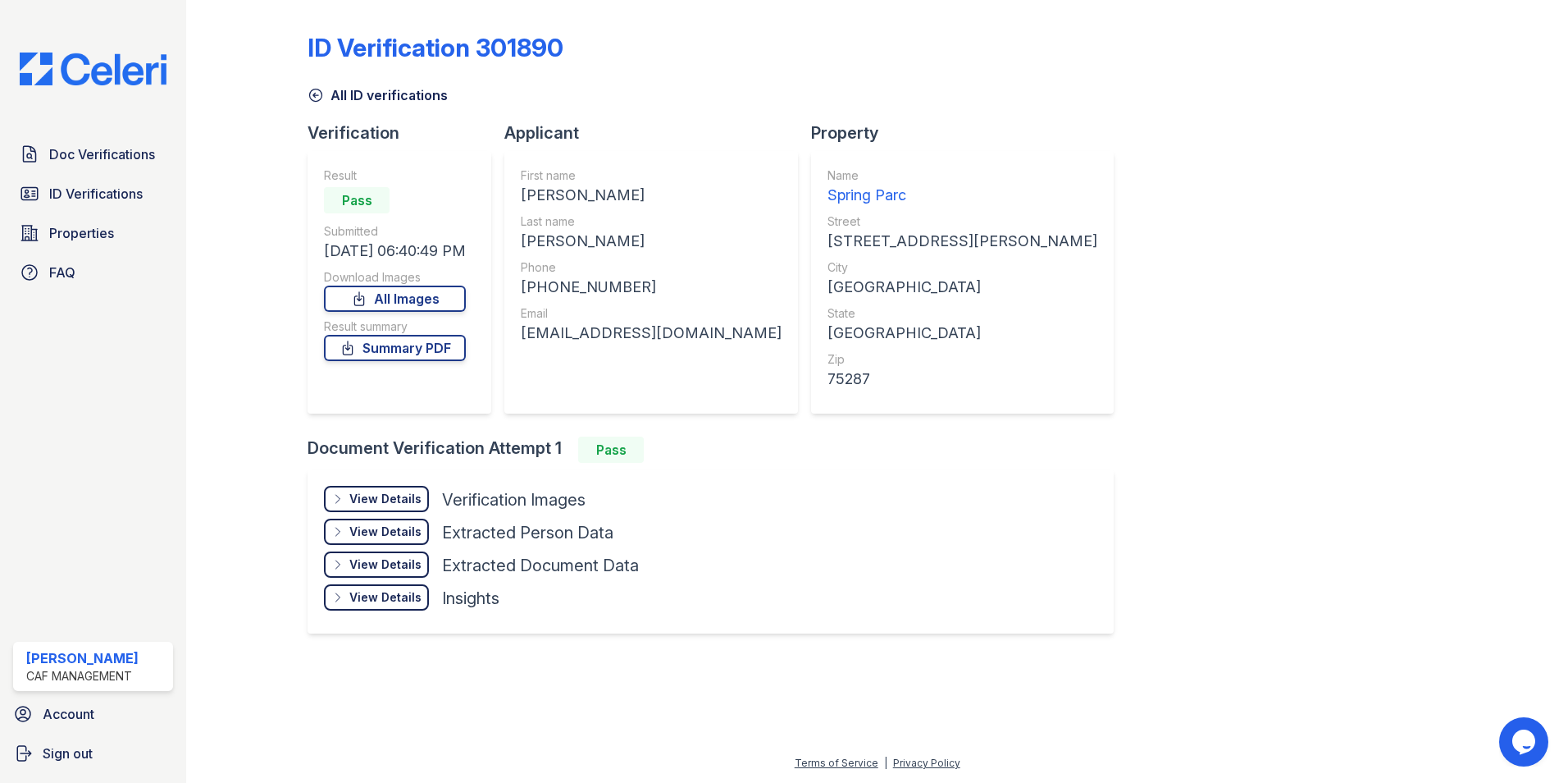
click at [402, 494] on div "View Details" at bounding box center [386, 499] width 72 height 16
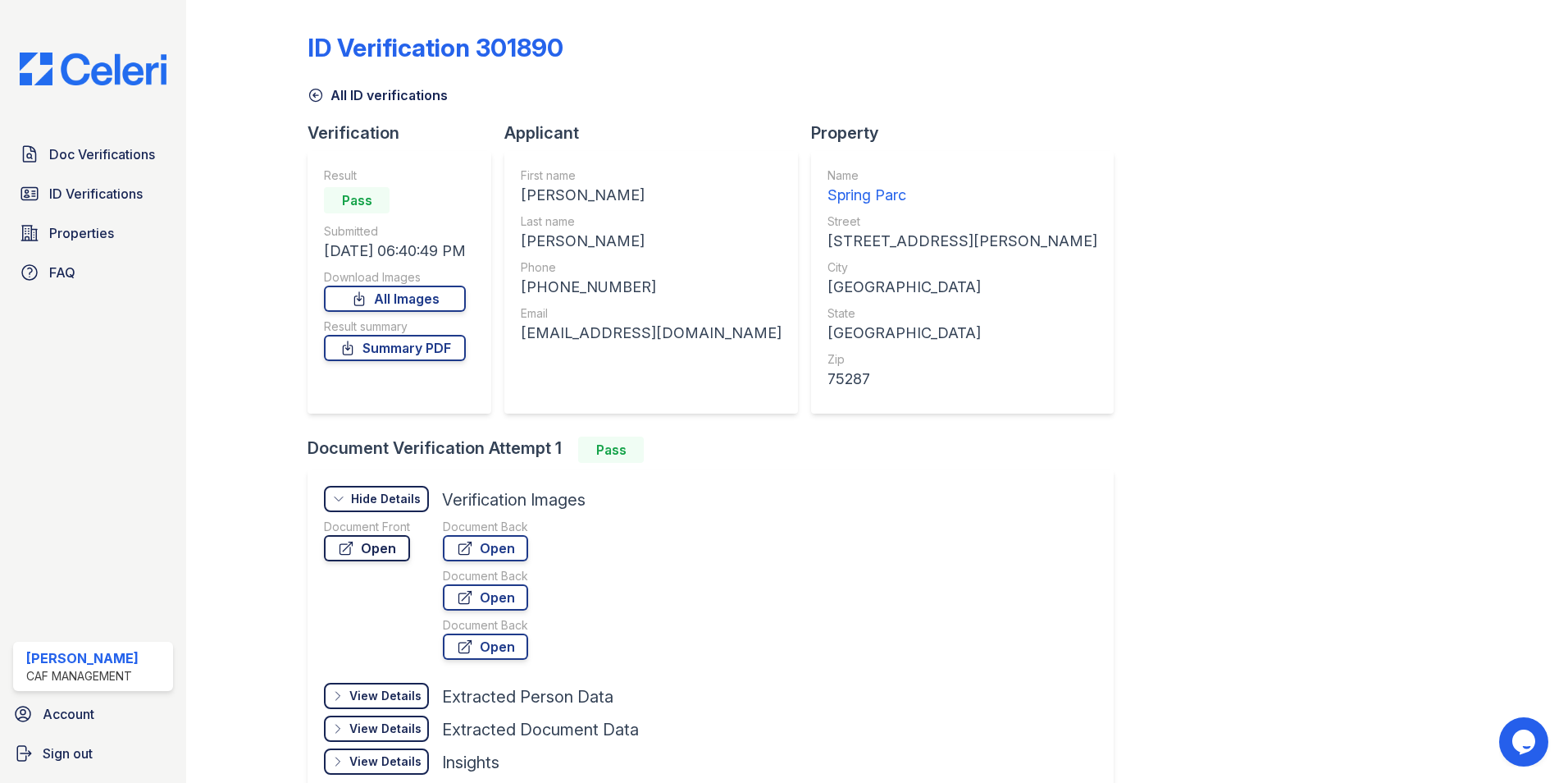
click at [388, 552] on link "Open" at bounding box center [367, 548] width 86 height 26
click at [440, 349] on link "Summary PDF" at bounding box center [394, 348] width 142 height 26
click at [324, 96] on link "All ID verifications" at bounding box center [377, 95] width 140 height 20
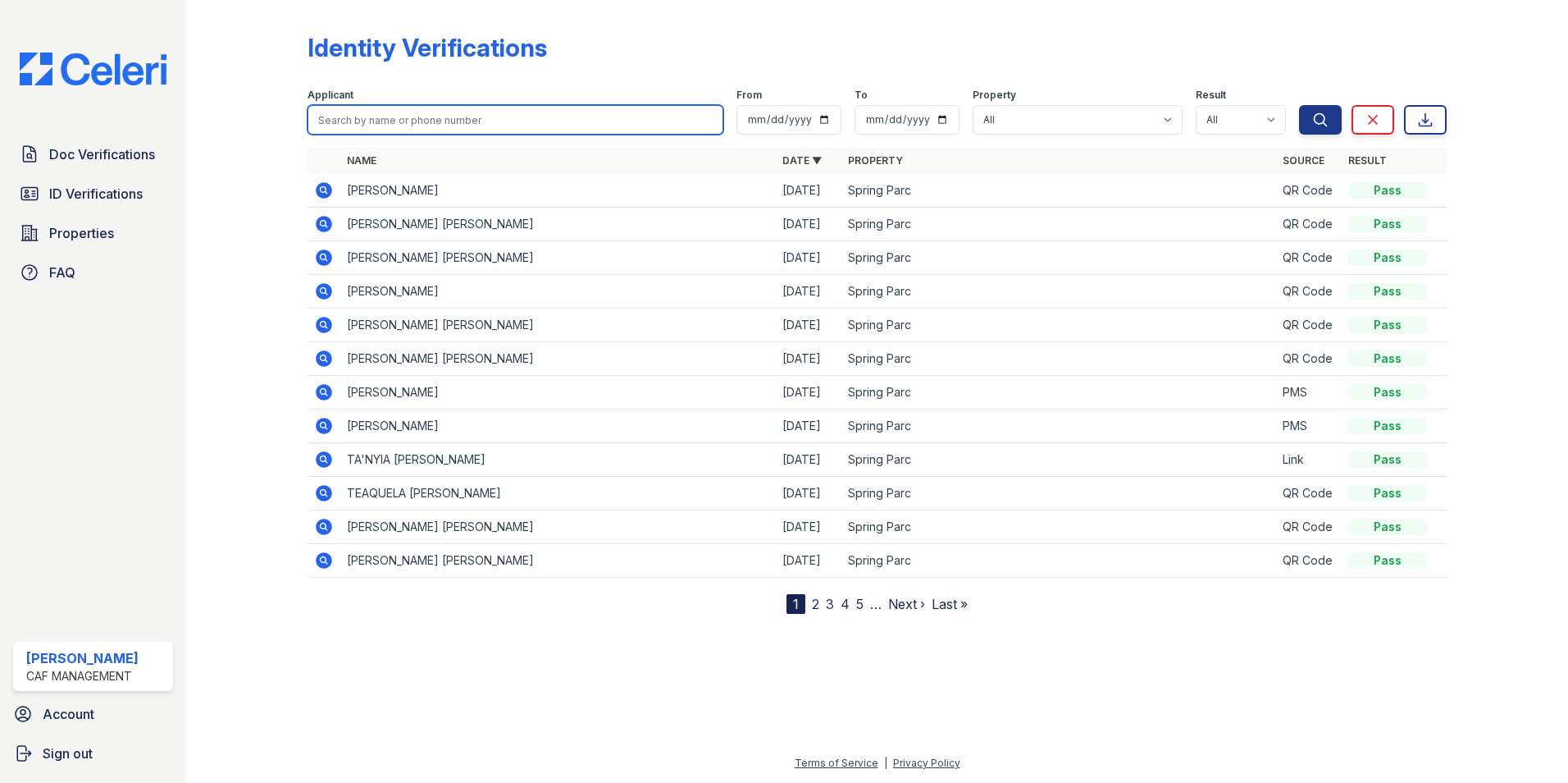
click at [356, 118] on input "search" at bounding box center [515, 120] width 416 height 29
type input "[PERSON_NAME]"
click at [1299, 105] on button "Search" at bounding box center [1321, 120] width 43 height 29
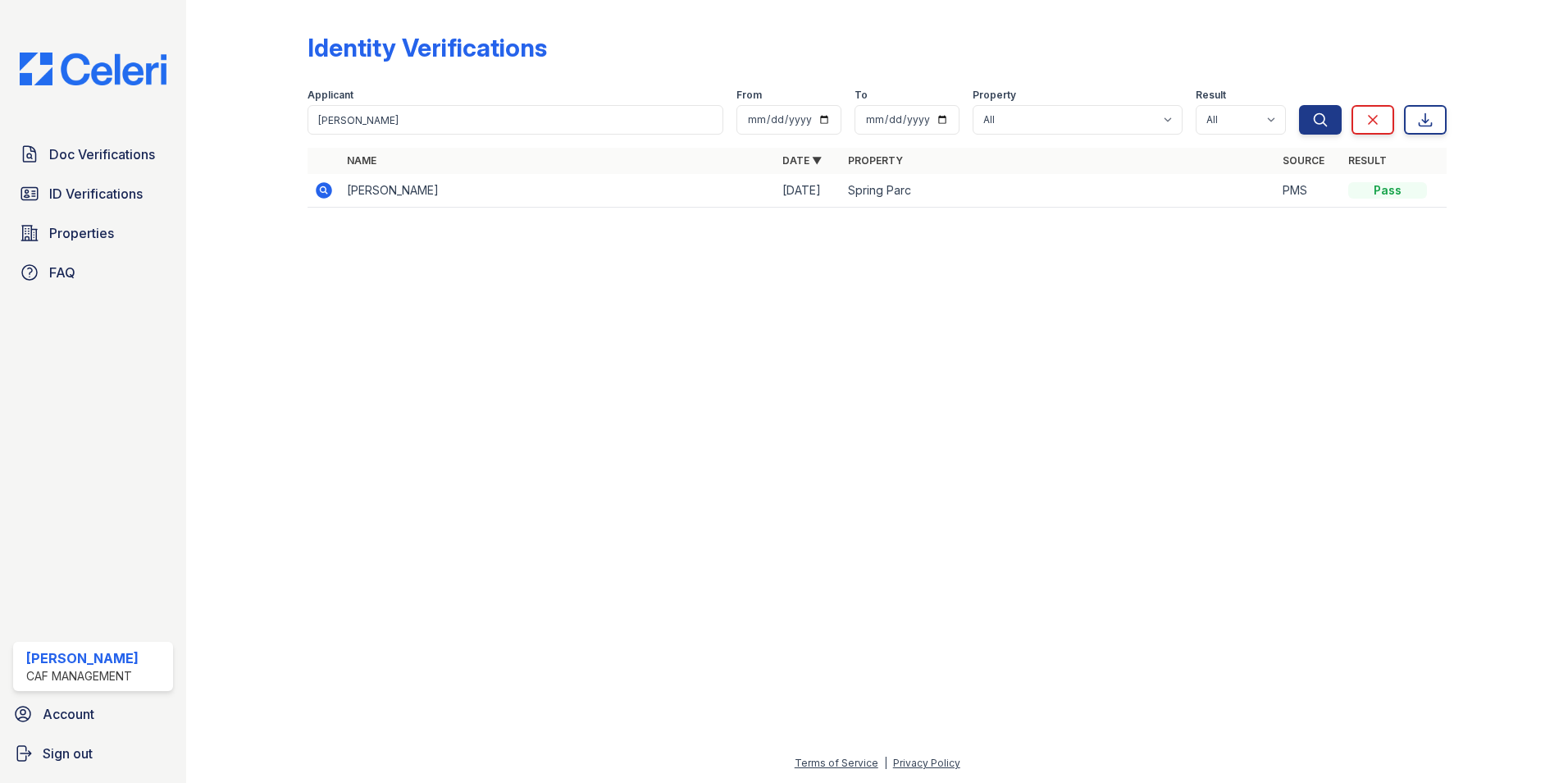
click at [322, 188] on icon at bounding box center [322, 189] width 4 height 4
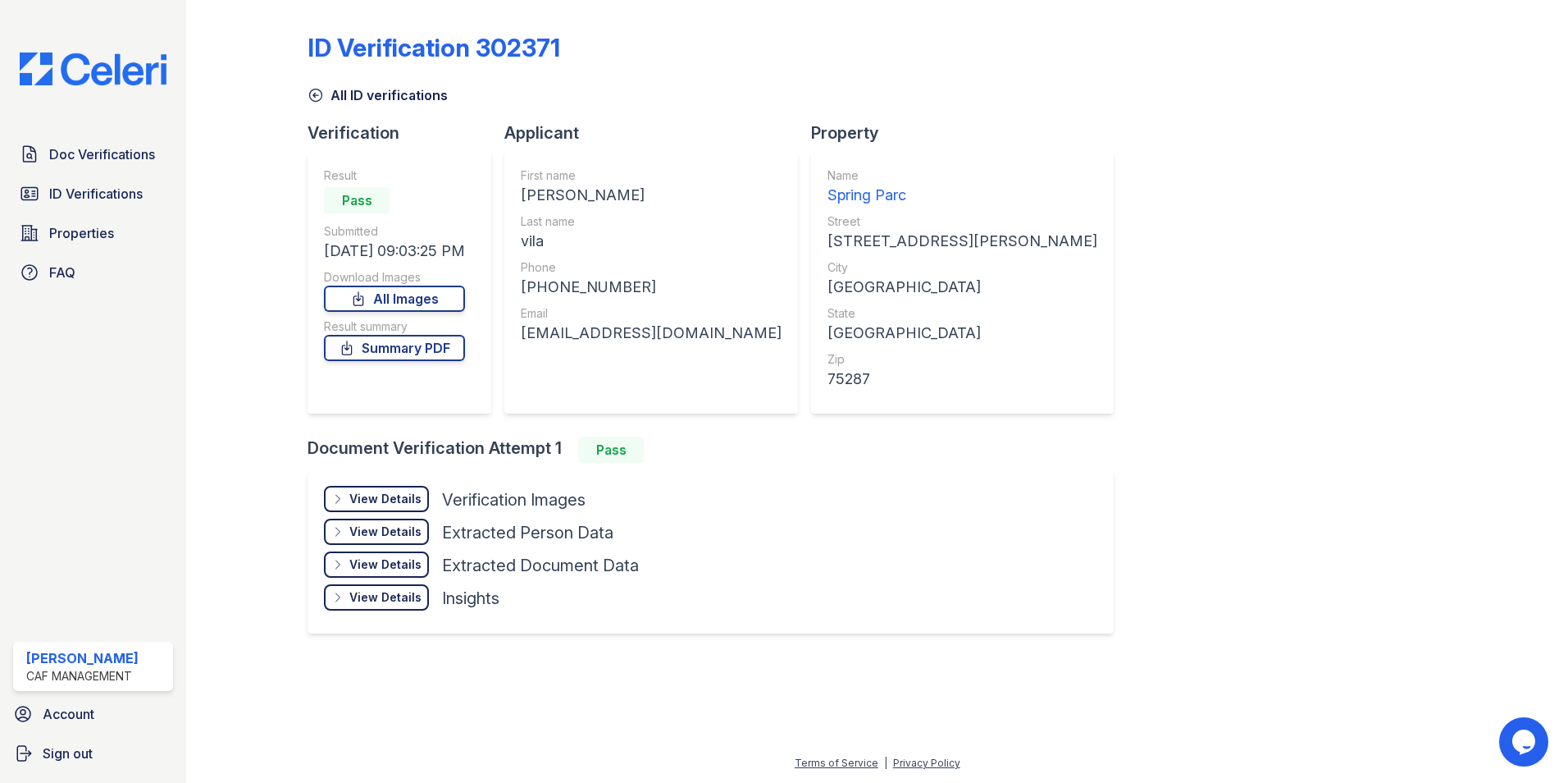
click at [411, 495] on div "View Details" at bounding box center [386, 499] width 72 height 16
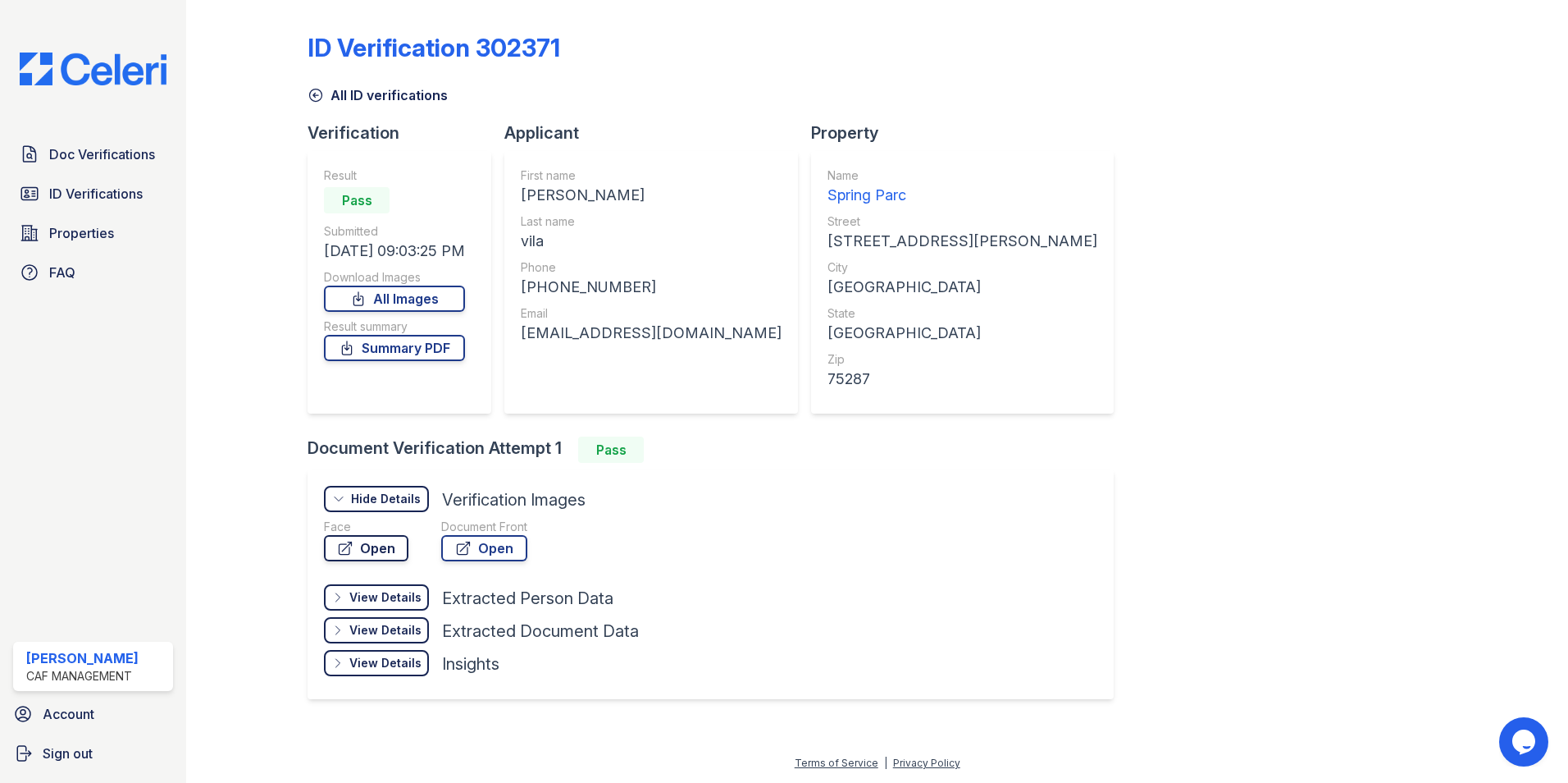
click at [371, 546] on link "Open" at bounding box center [366, 548] width 84 height 26
click at [491, 546] on link "Open" at bounding box center [484, 548] width 86 height 26
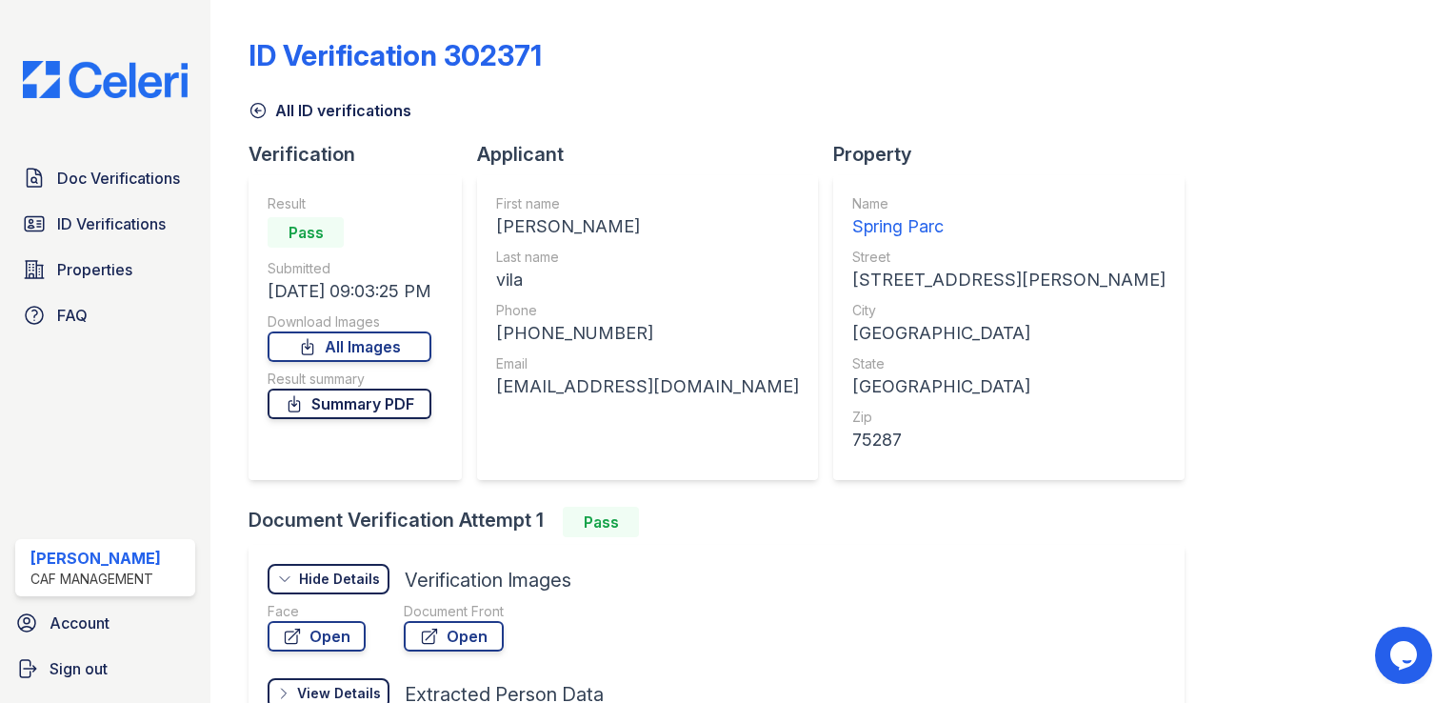
click at [363, 398] on link "Summary PDF" at bounding box center [350, 404] width 164 height 30
